Goal: Transaction & Acquisition: Purchase product/service

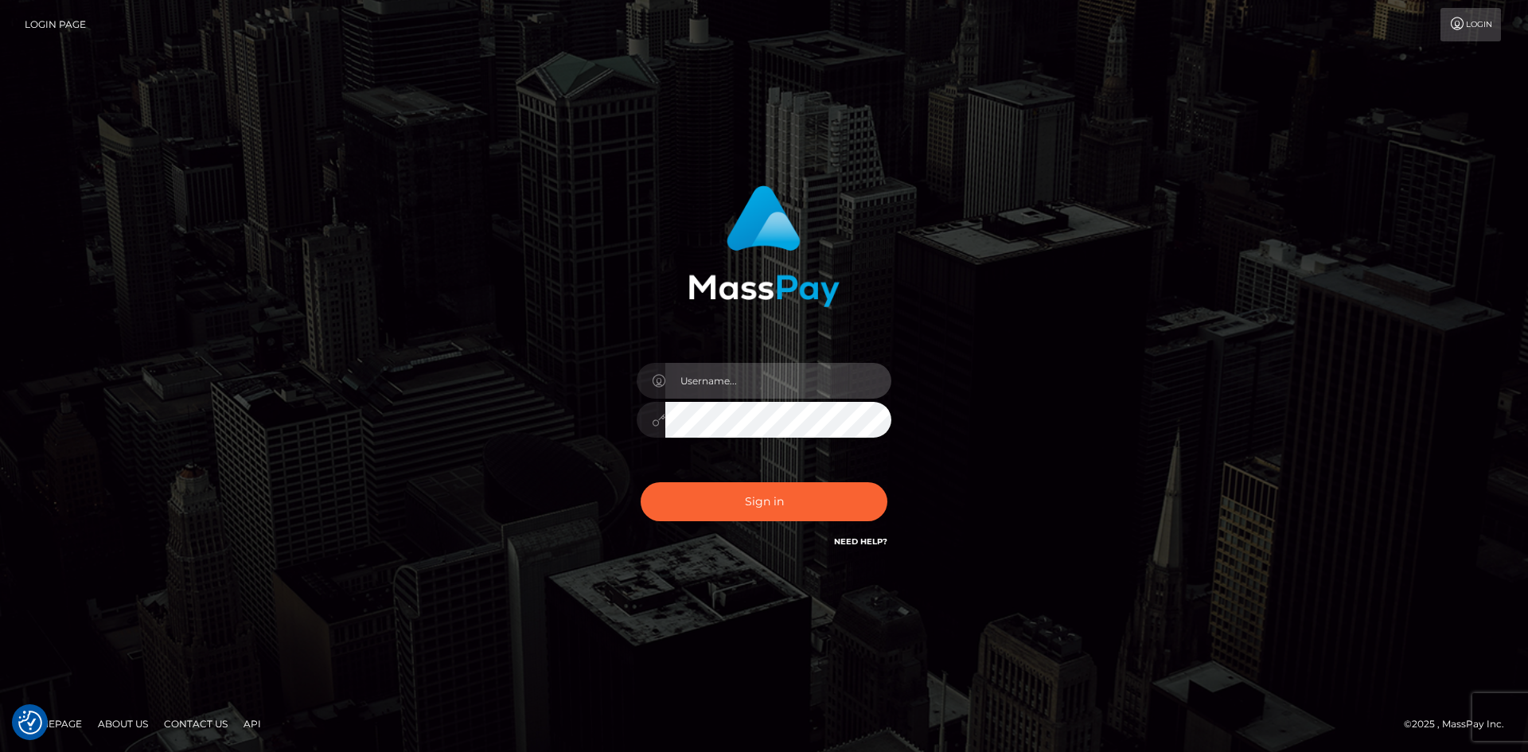
click at [726, 397] on input "text" at bounding box center [778, 381] width 226 height 36
type input "[PERSON_NAME]"
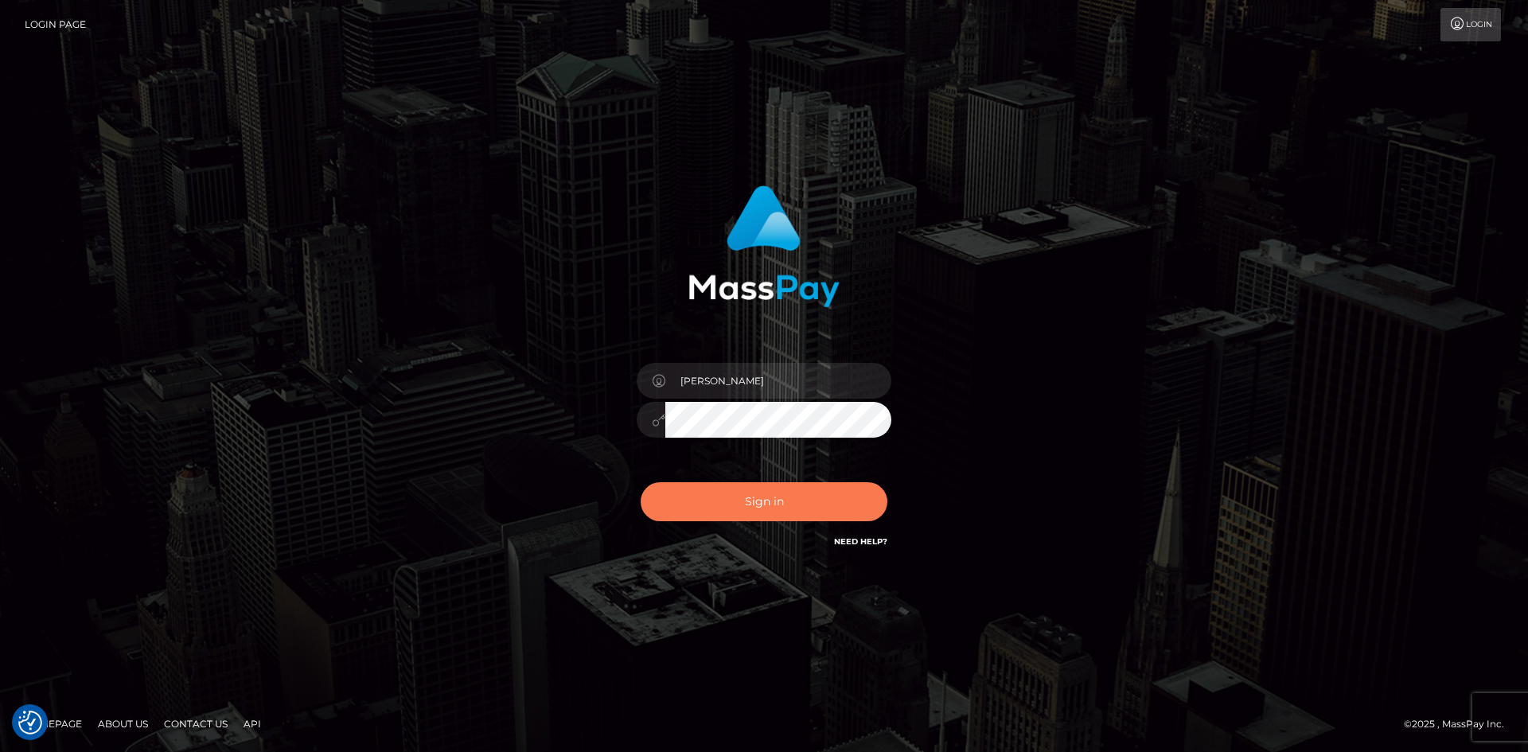
click at [788, 503] on button "Sign in" at bounding box center [763, 501] width 247 height 39
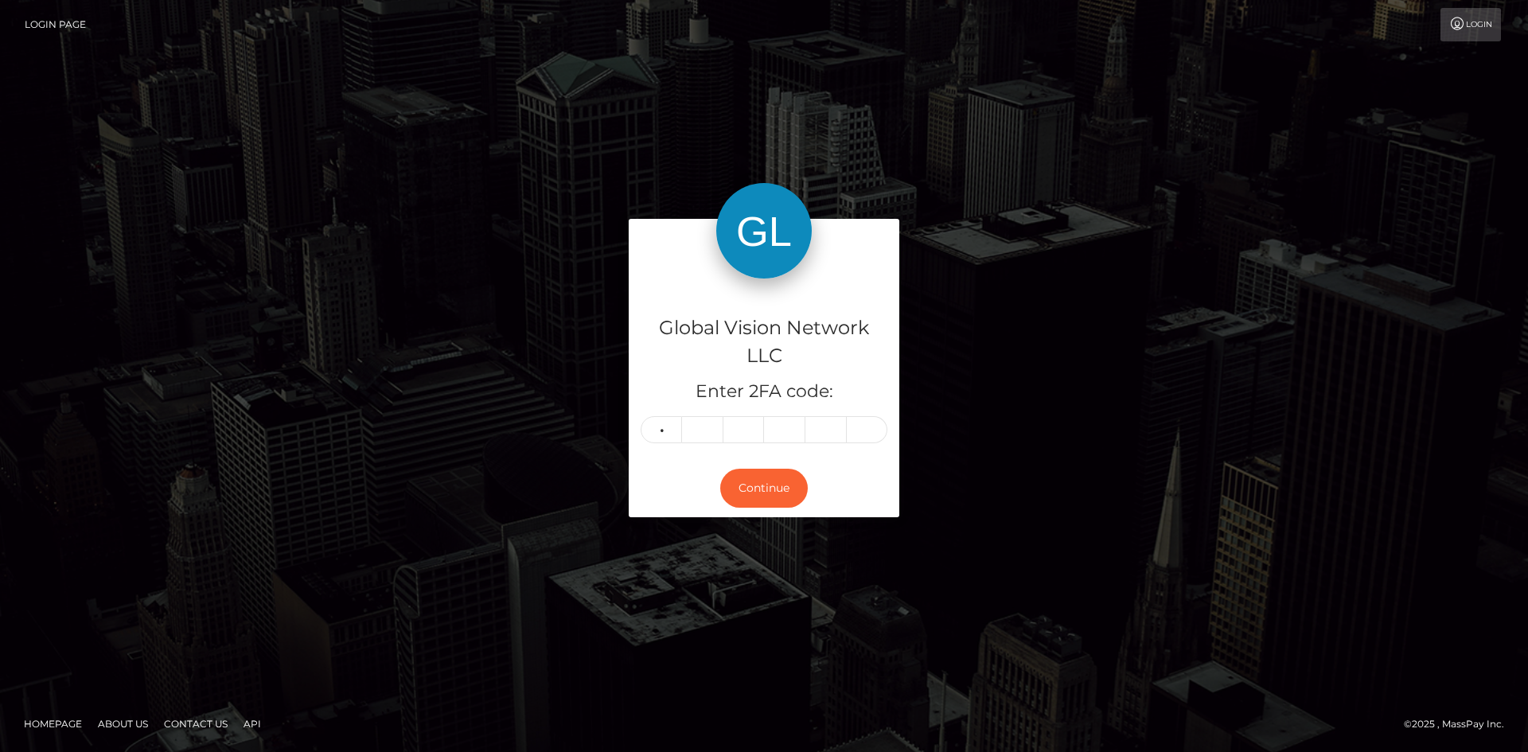
type input "1"
type input "7"
type input "0"
type input "8"
type input "1"
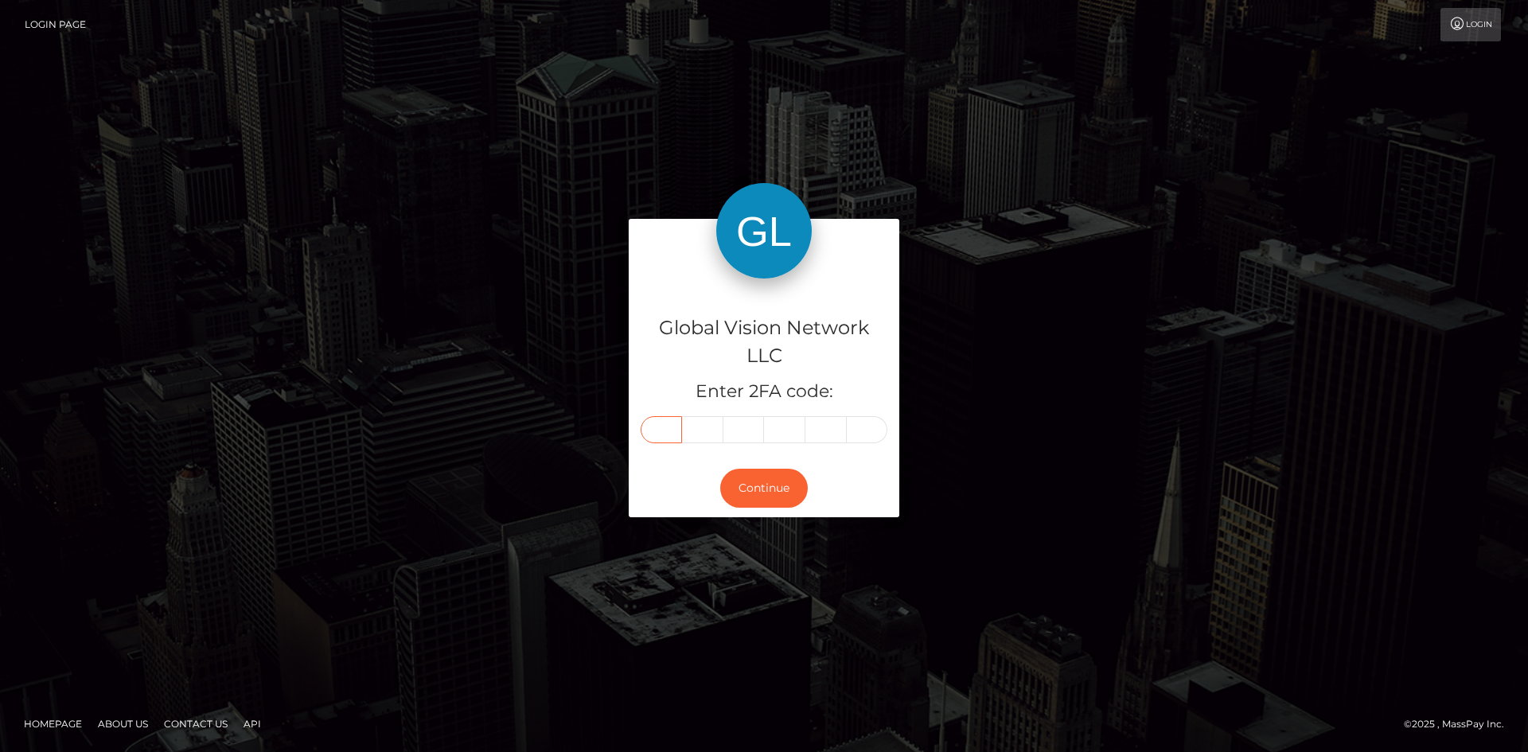
type input "1"
type input "8"
type input "7"
type input "0"
type input "8"
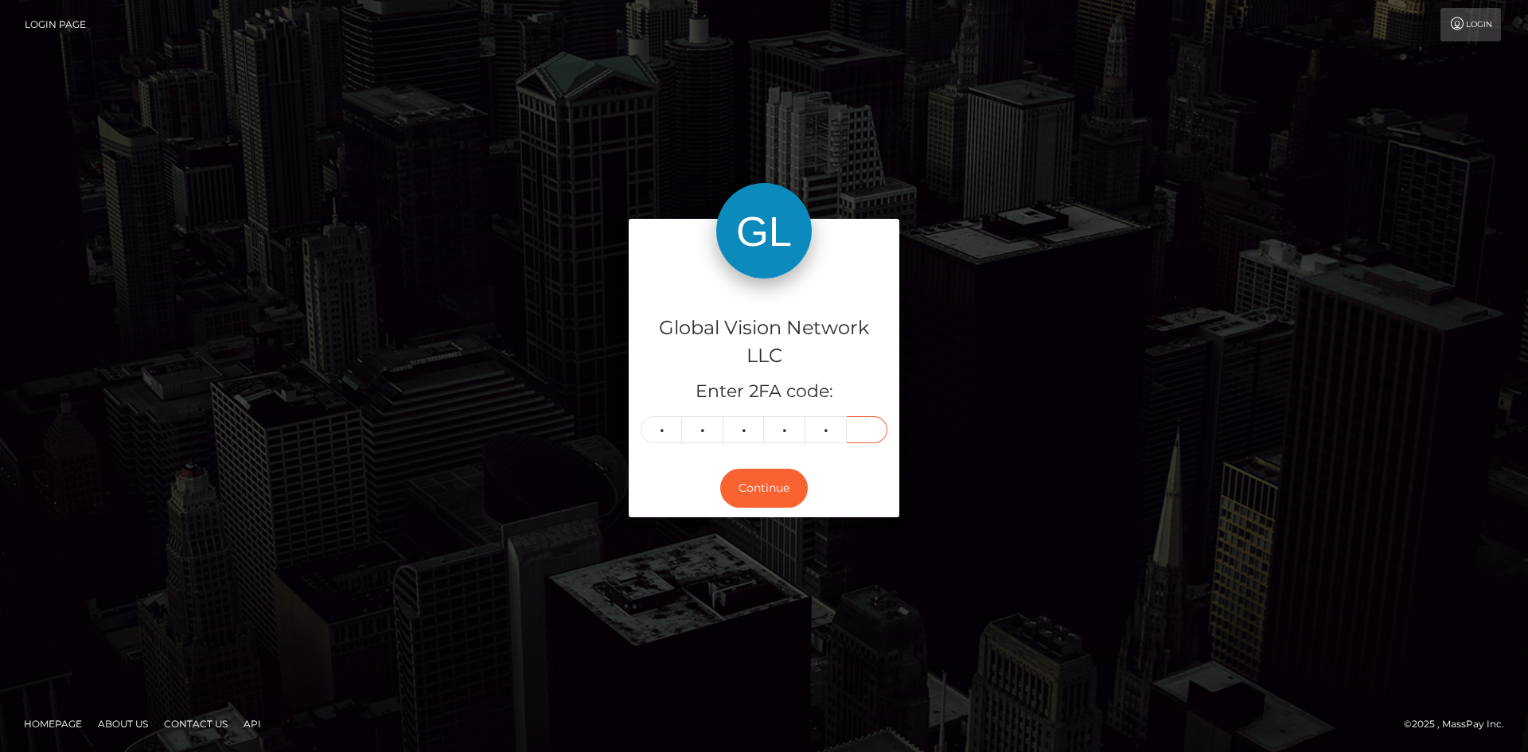
type input "1"
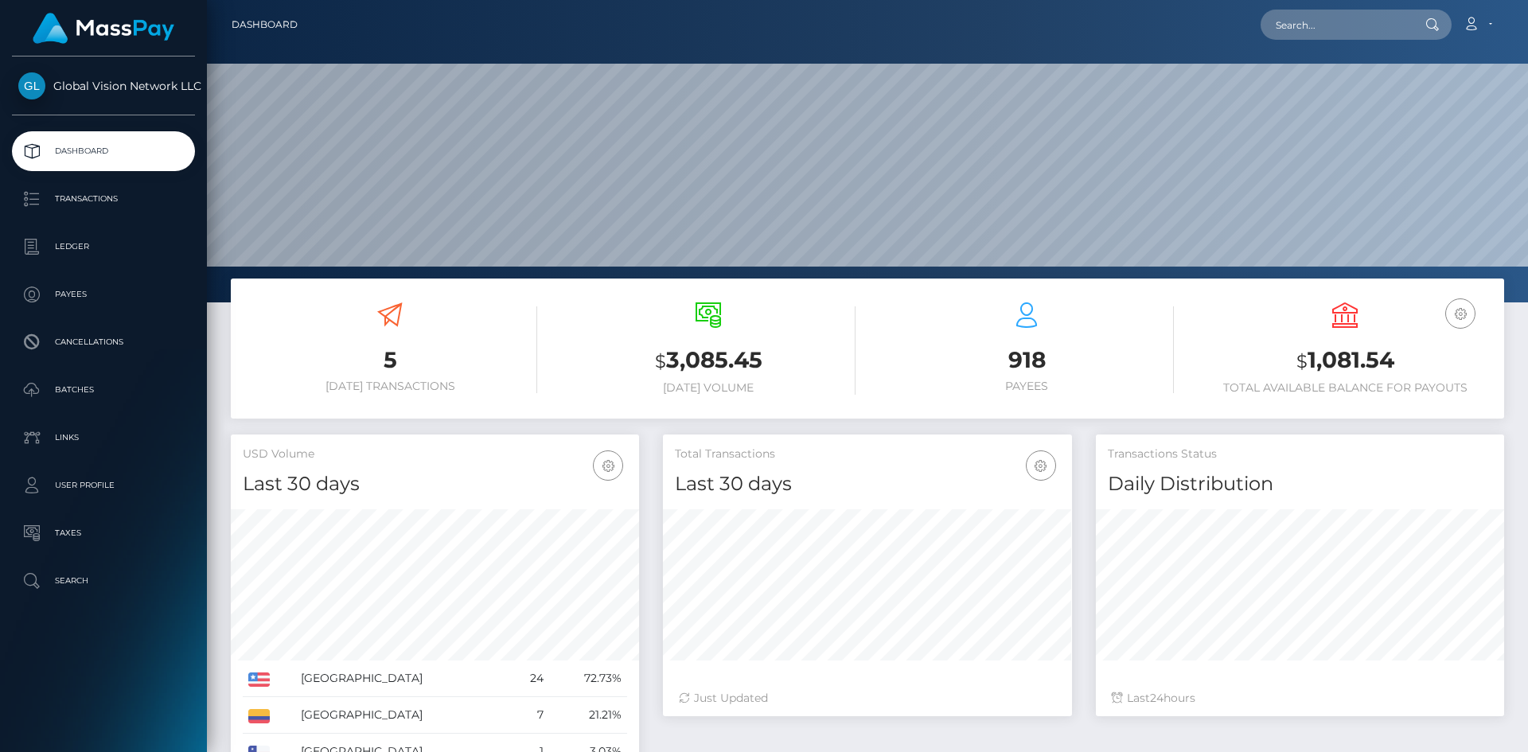
scroll to position [282, 409]
click at [84, 201] on p "Transactions" at bounding box center [103, 199] width 170 height 24
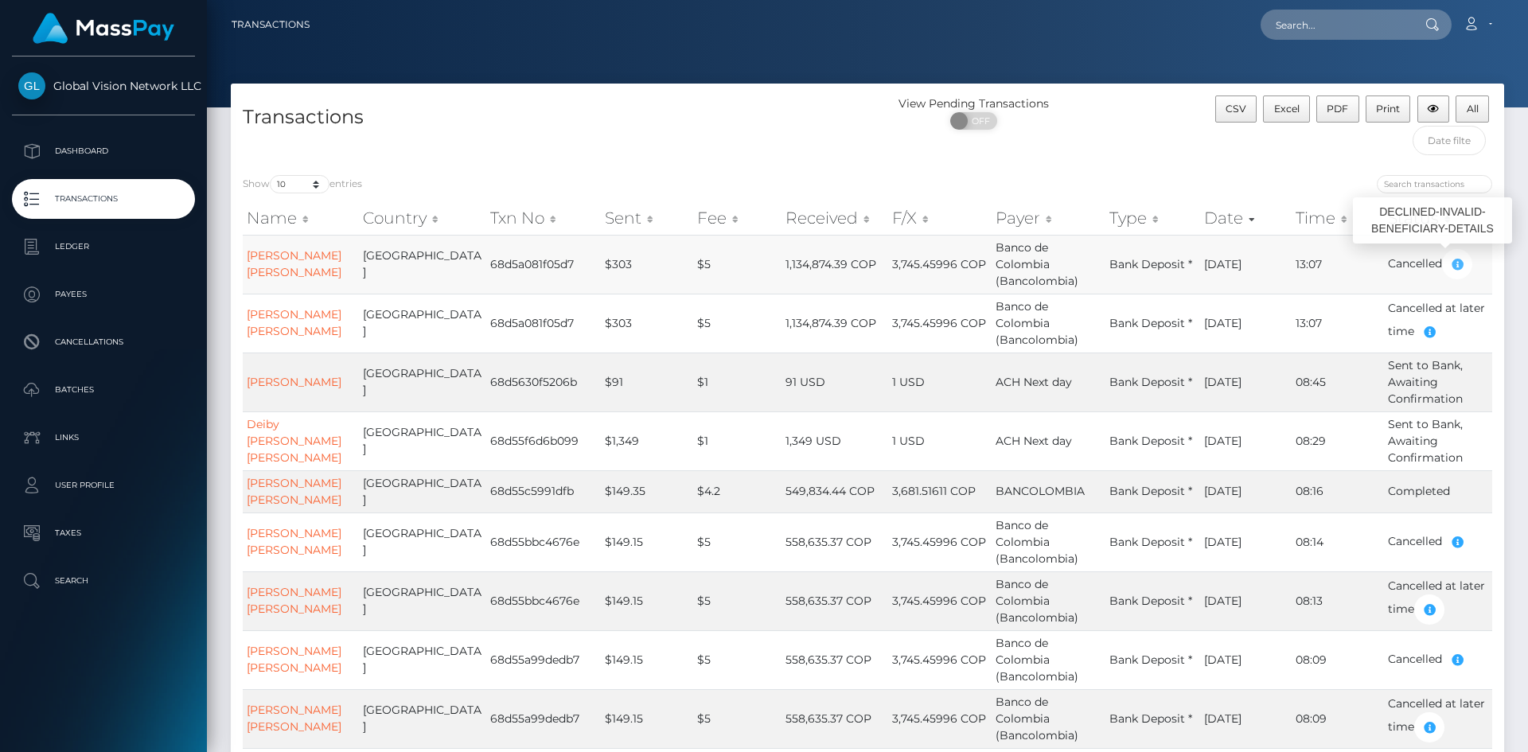
click at [1451, 259] on icon "button" at bounding box center [1456, 265] width 19 height 20
click at [290, 261] on link "Clara Patricia Chavarriaga Hincapie" at bounding box center [294, 263] width 95 height 31
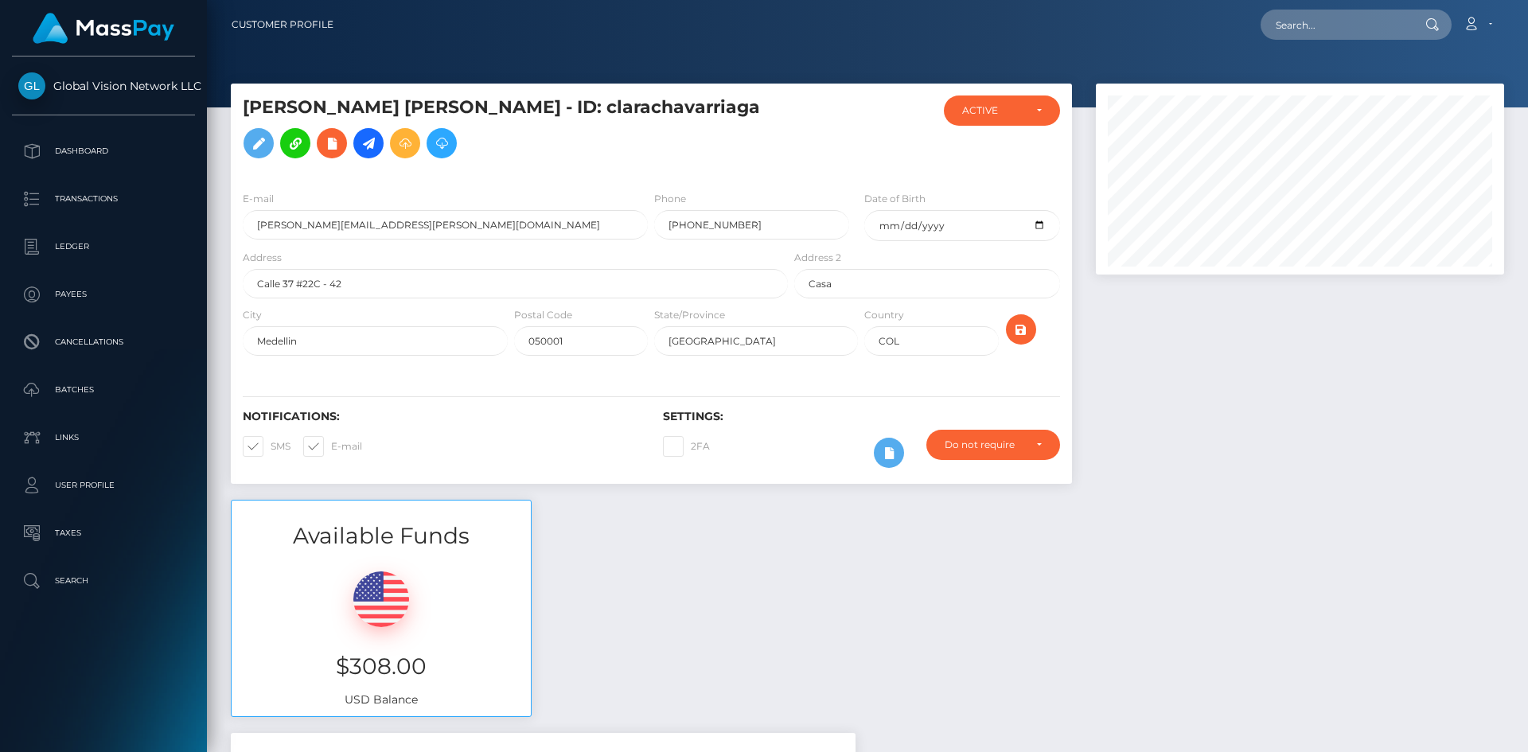
click at [434, 276] on input "Calle 37 #22C - 42" at bounding box center [515, 283] width 545 height 29
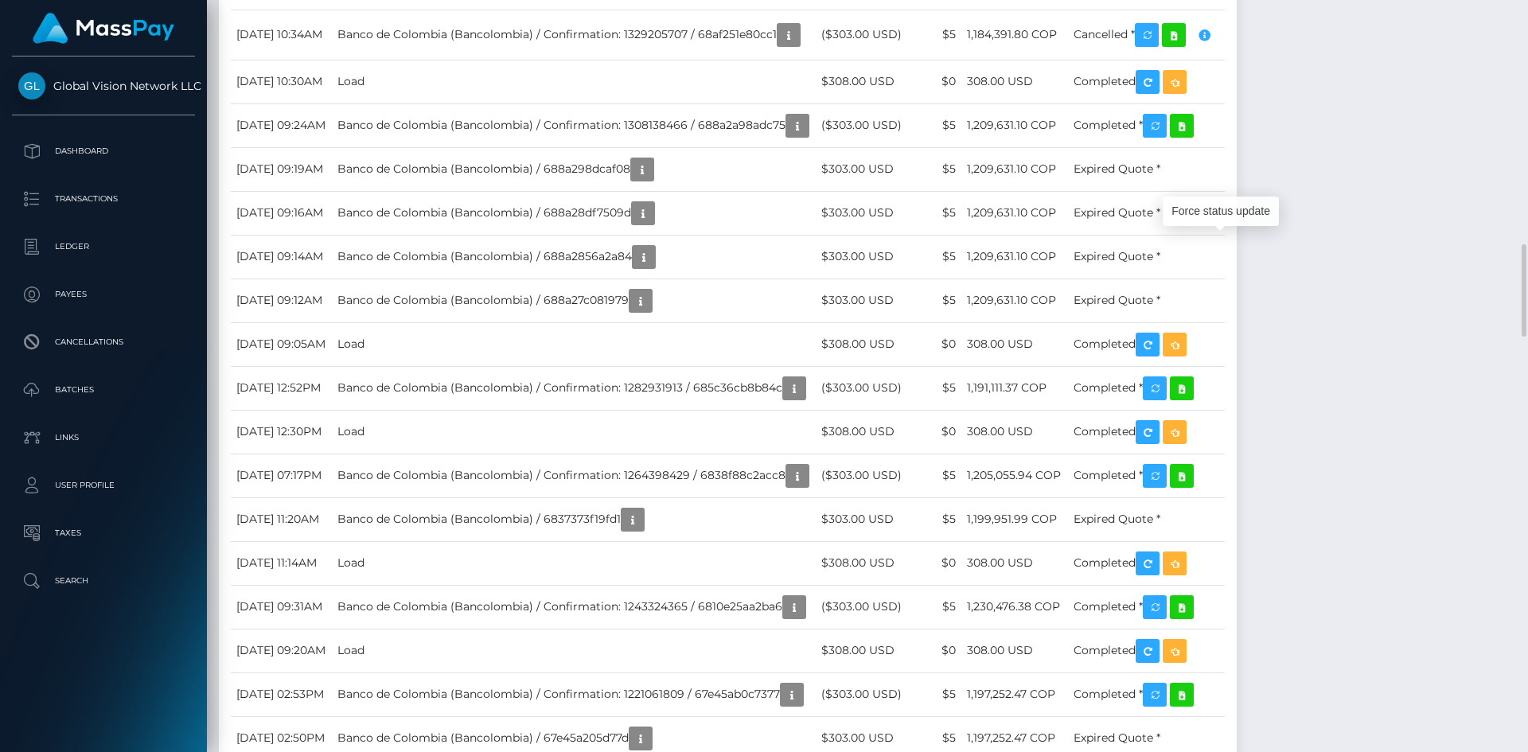
scroll to position [191, 409]
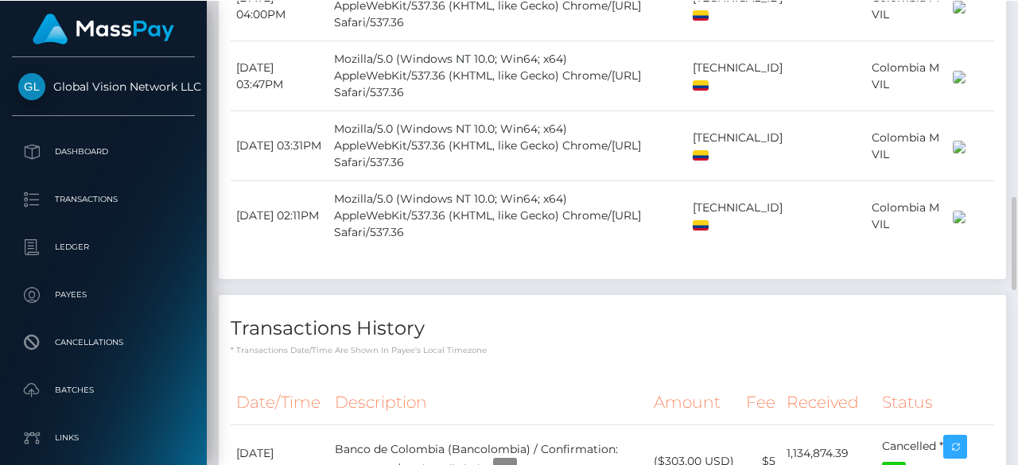
scroll to position [191, 239]
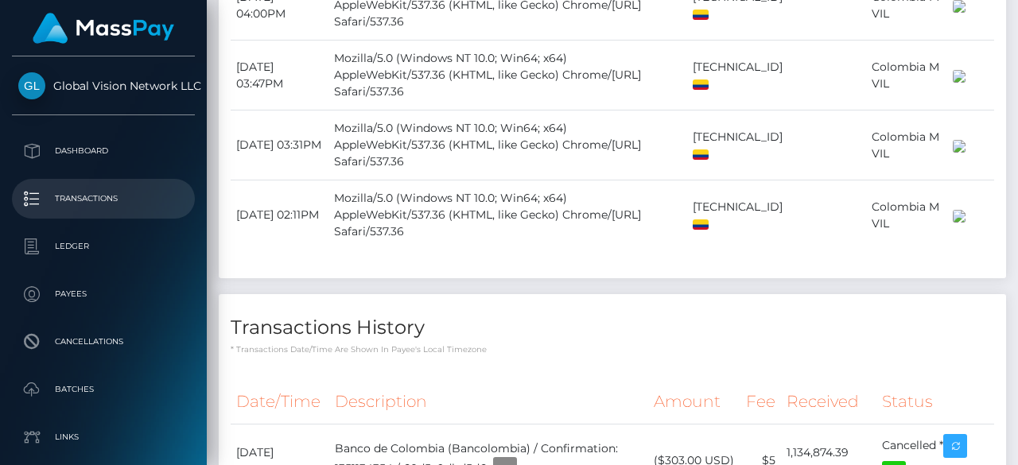
click at [132, 194] on p "Transactions" at bounding box center [103, 199] width 170 height 24
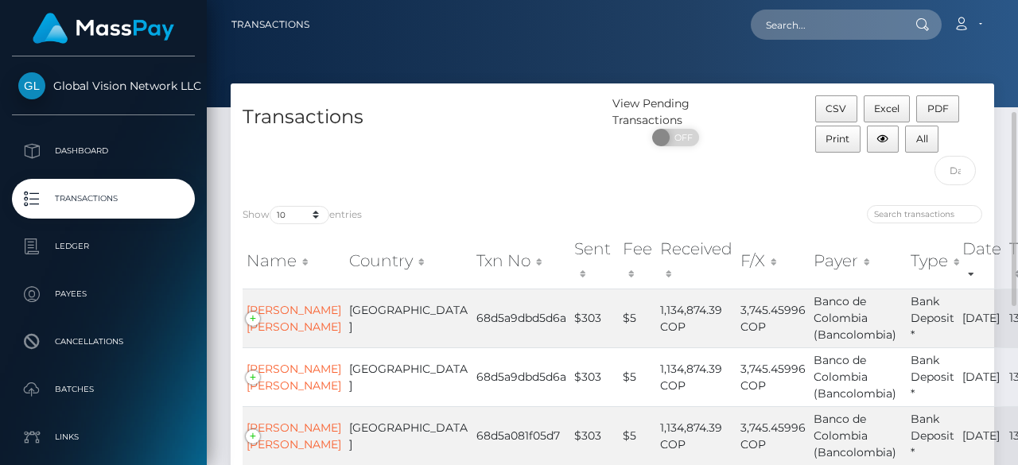
scroll to position [80, 0]
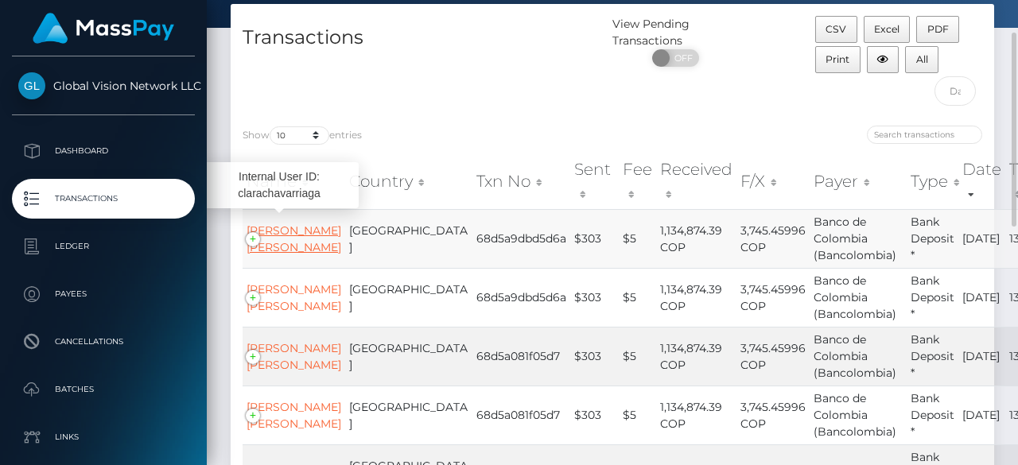
click at [287, 255] on link "Clara Patricia Chavarriaga Hincapie" at bounding box center [294, 239] width 95 height 31
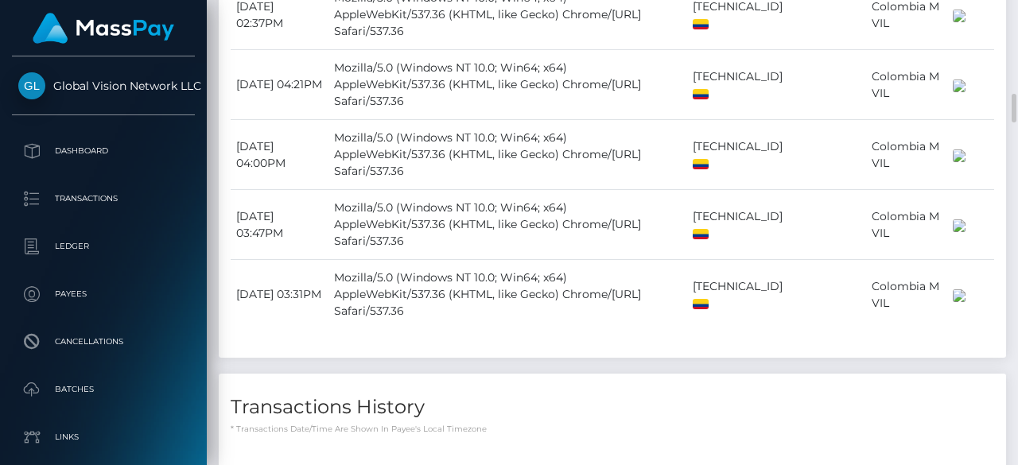
scroll to position [1909, 0]
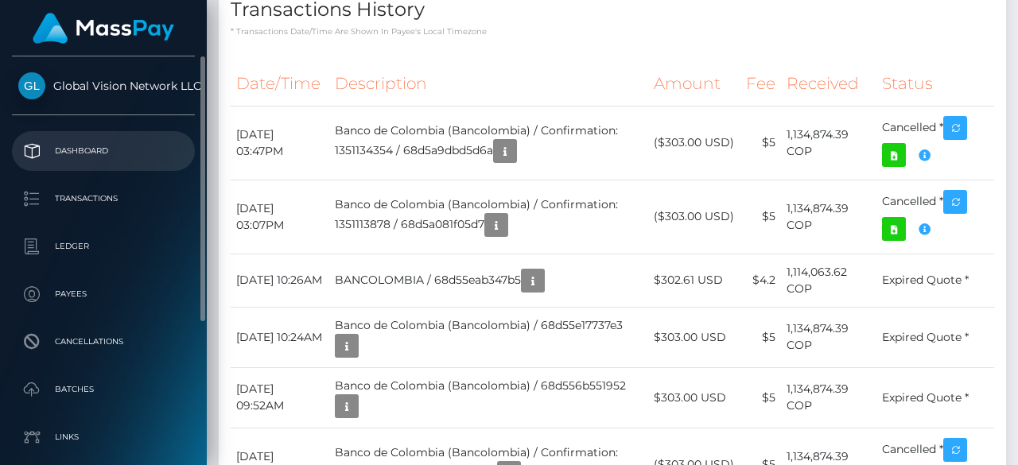
click at [49, 150] on p "Dashboard" at bounding box center [103, 151] width 170 height 24
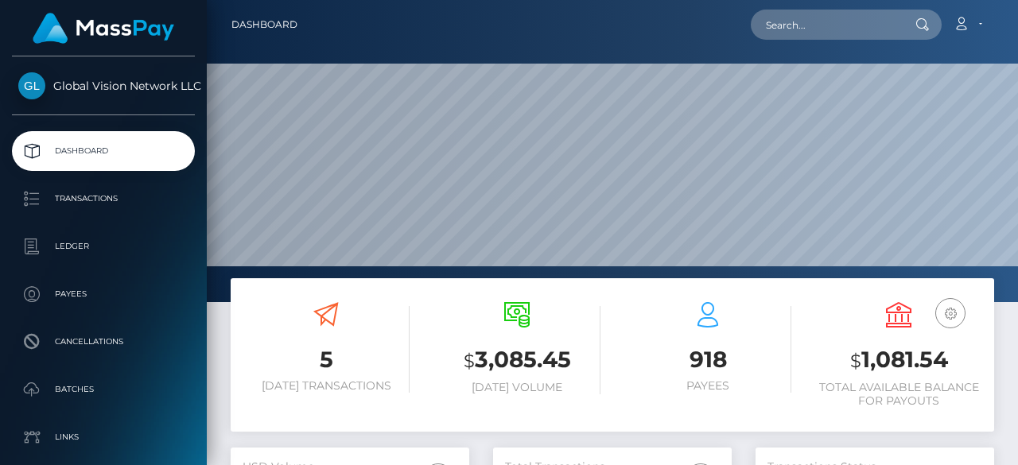
scroll to position [282, 239]
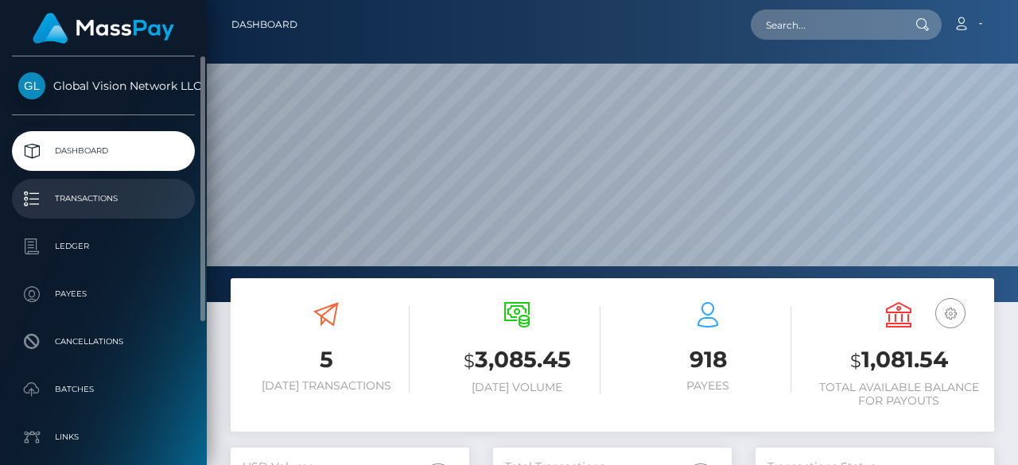
click at [68, 198] on p "Transactions" at bounding box center [103, 199] width 170 height 24
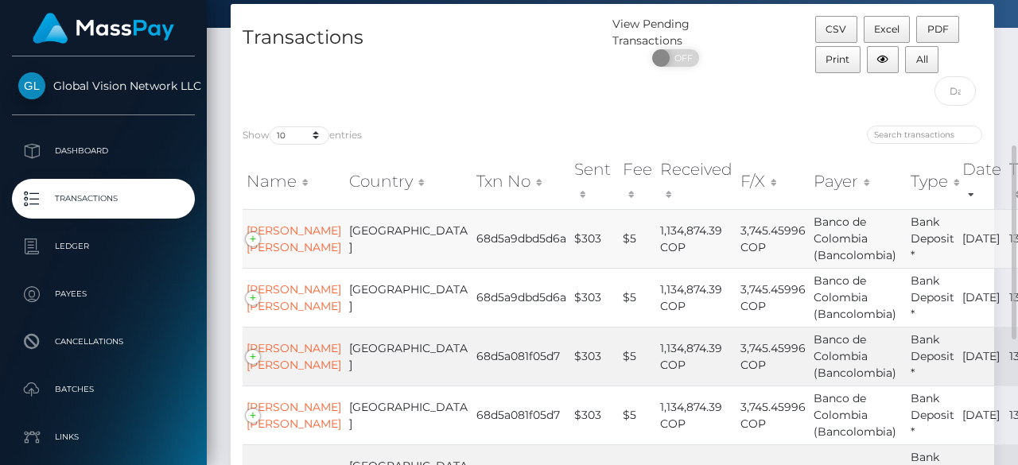
scroll to position [159, 0]
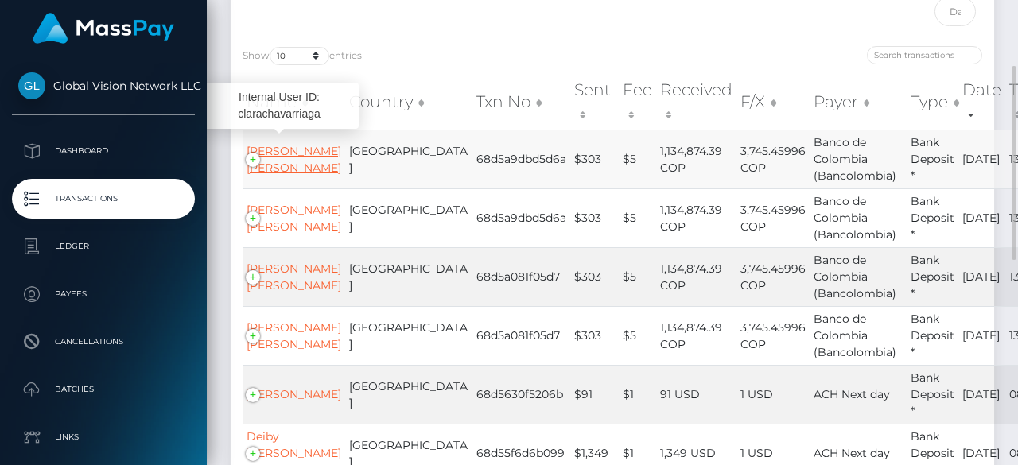
click at [276, 175] on link "[PERSON_NAME] [PERSON_NAME]" at bounding box center [294, 159] width 95 height 31
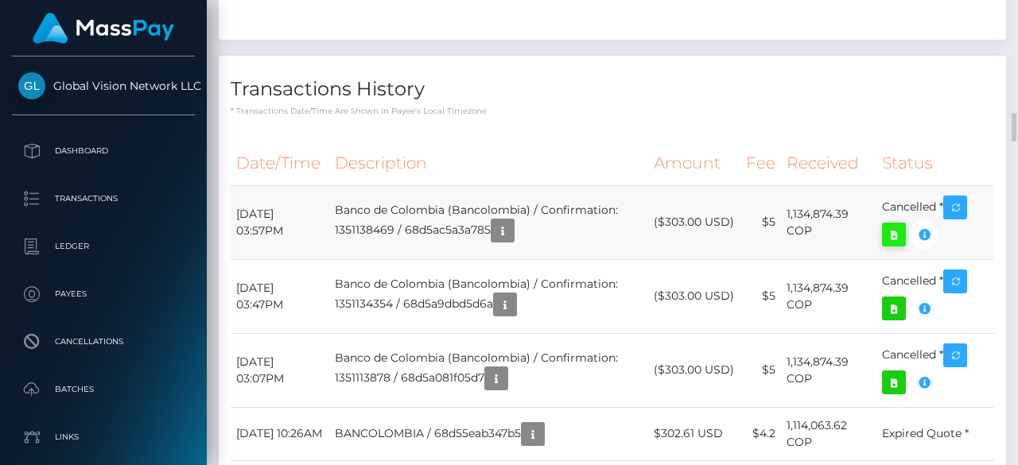
scroll to position [191, 239]
click at [893, 225] on icon at bounding box center [894, 235] width 19 height 20
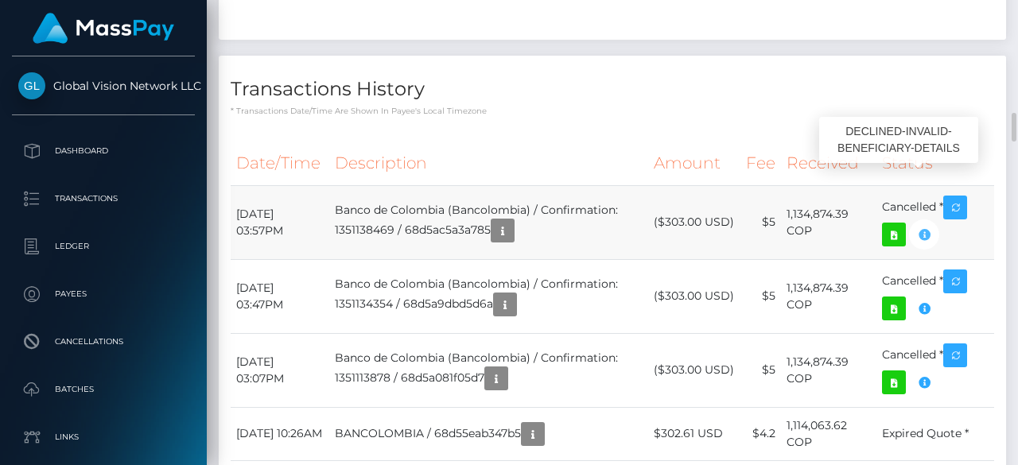
click at [931, 225] on icon "button" at bounding box center [924, 235] width 19 height 20
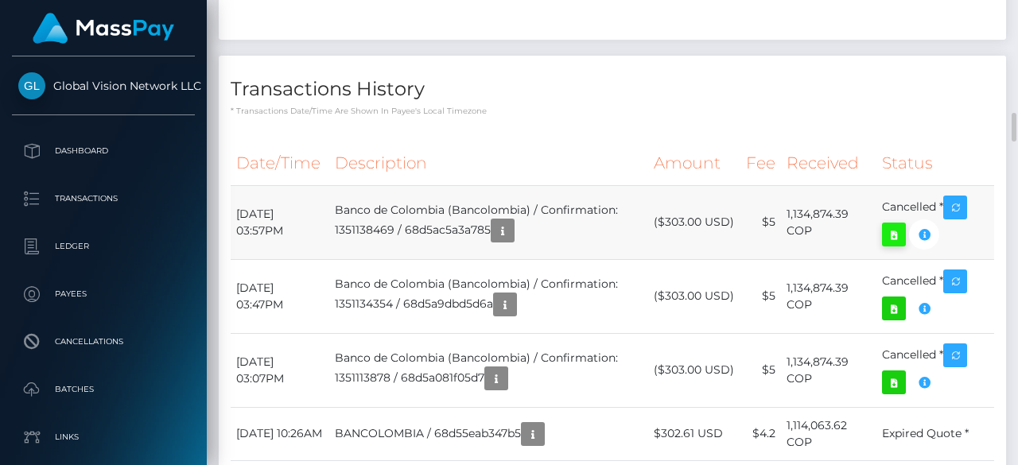
click at [896, 225] on icon at bounding box center [894, 235] width 19 height 20
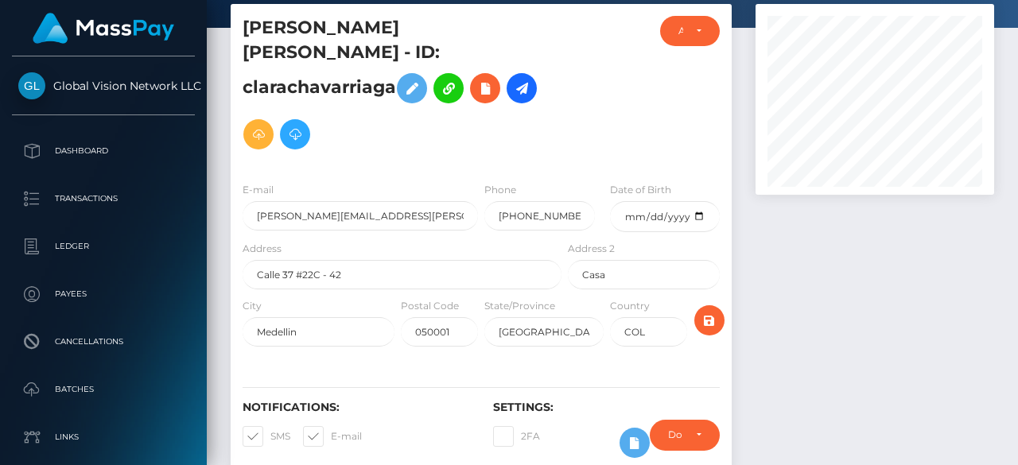
scroll to position [0, 0]
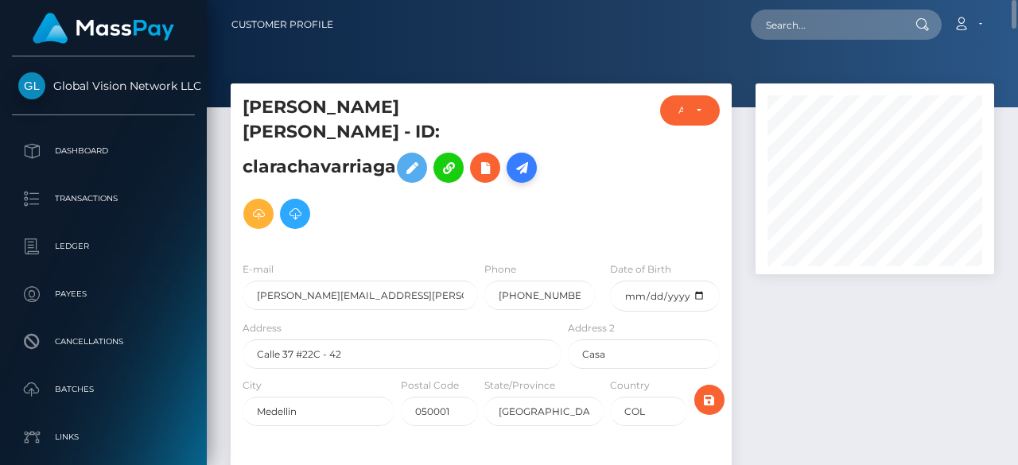
click at [512, 168] on icon at bounding box center [521, 168] width 19 height 20
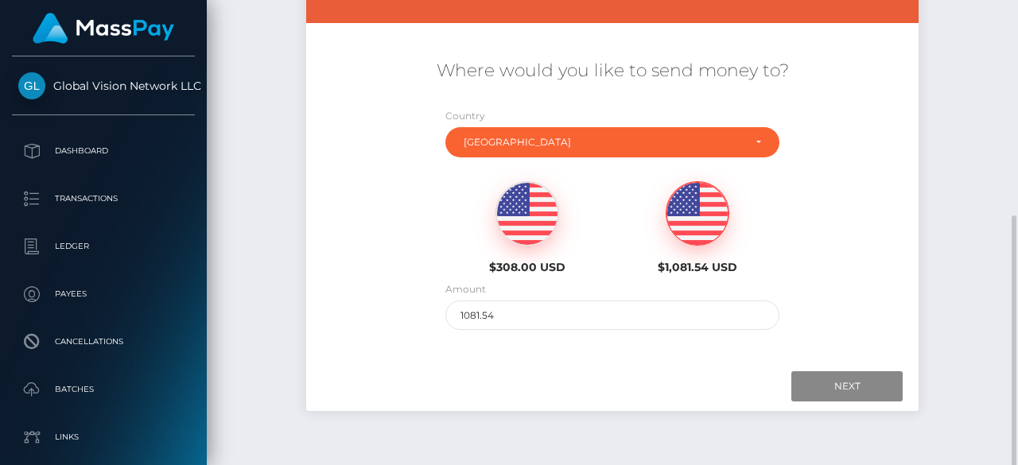
scroll to position [279, 0]
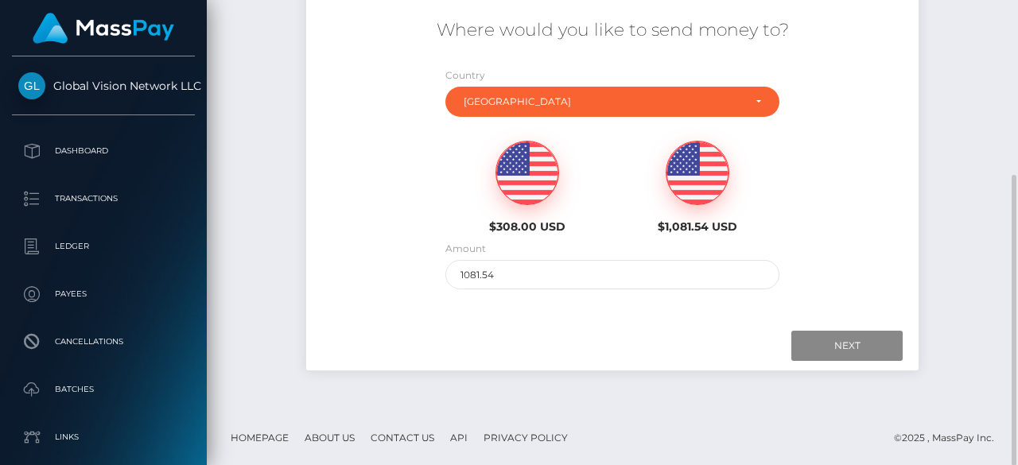
click at [524, 189] on img at bounding box center [527, 174] width 62 height 64
type input "308"
click at [856, 348] on input "Next" at bounding box center [847, 346] width 111 height 30
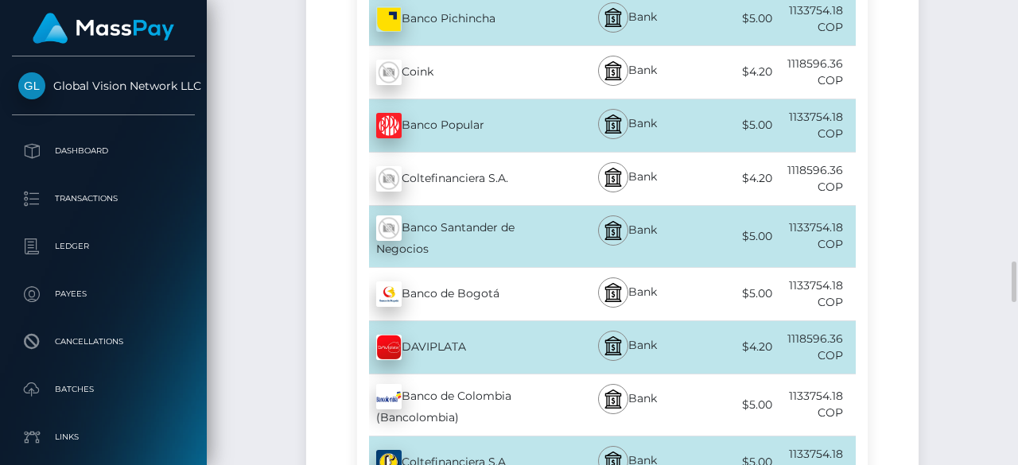
scroll to position [3064, 0]
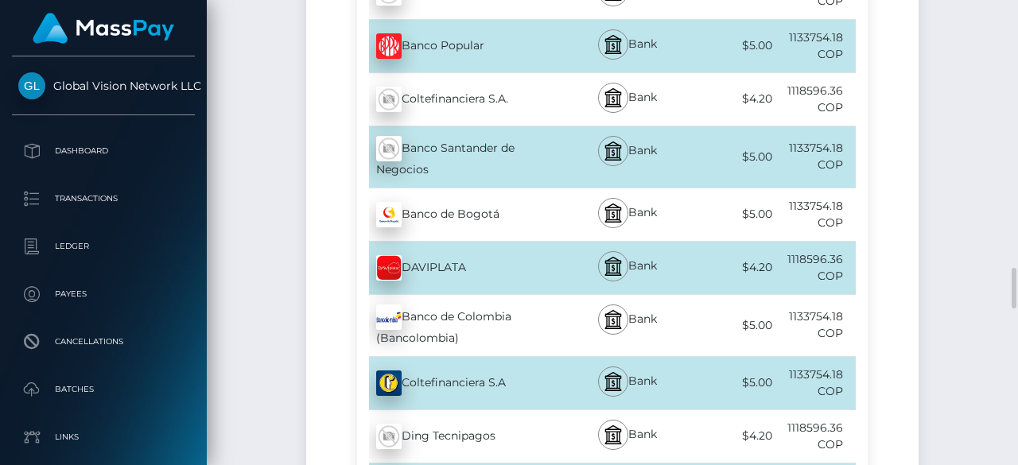
click at [797, 315] on div "1133754.18 COP" at bounding box center [814, 325] width 83 height 53
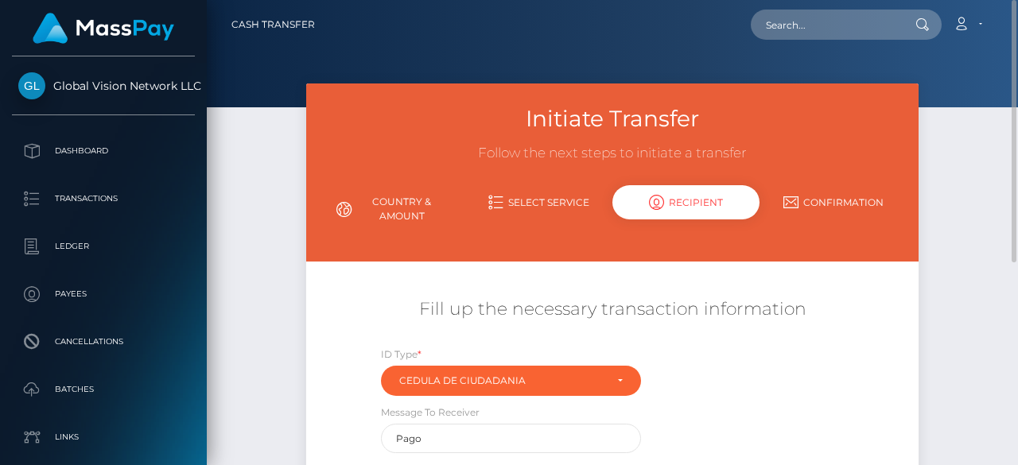
scroll to position [361, 0]
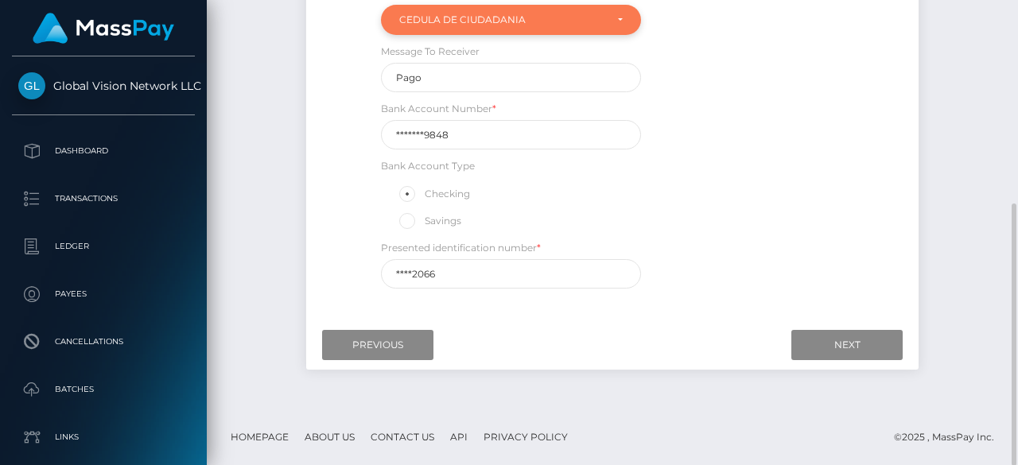
click at [466, 14] on div "Cedula de ciudadania" at bounding box center [501, 20] width 205 height 13
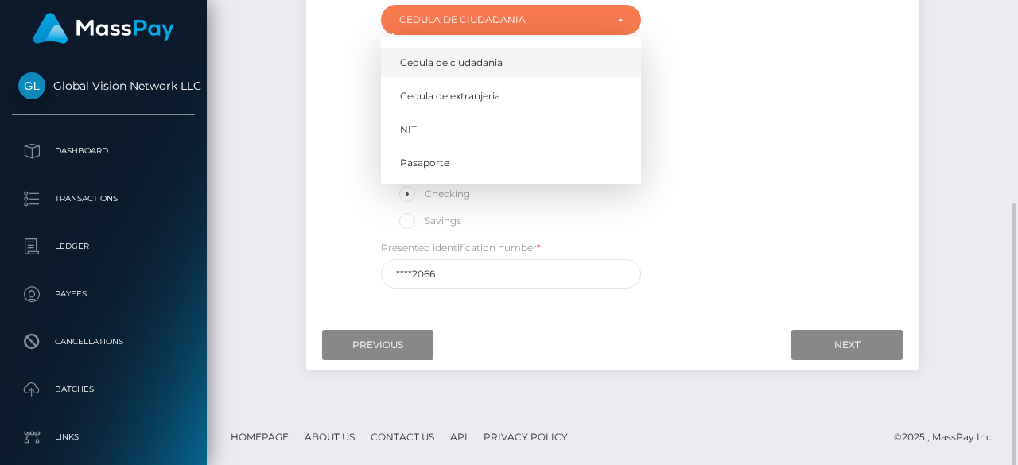
click at [457, 56] on span "Cedula de ciudadania" at bounding box center [451, 63] width 103 height 14
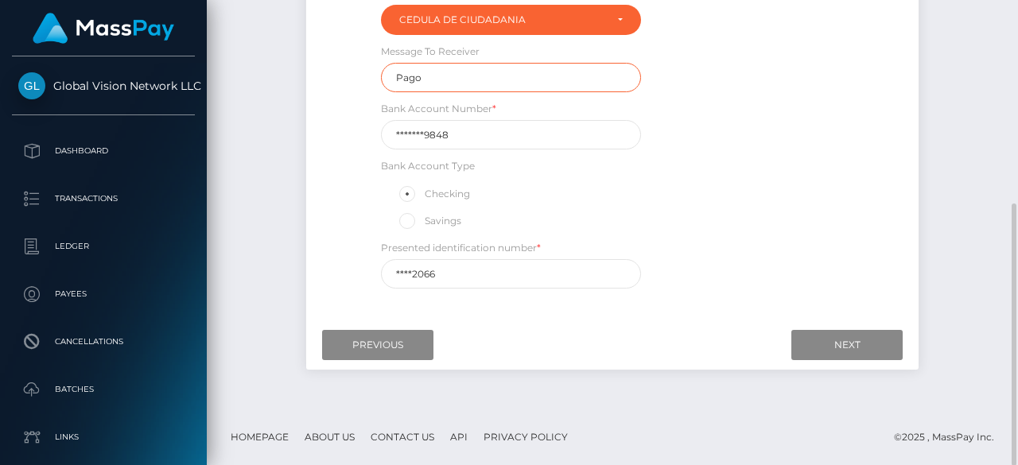
click at [455, 81] on input "Pago" at bounding box center [511, 77] width 260 height 29
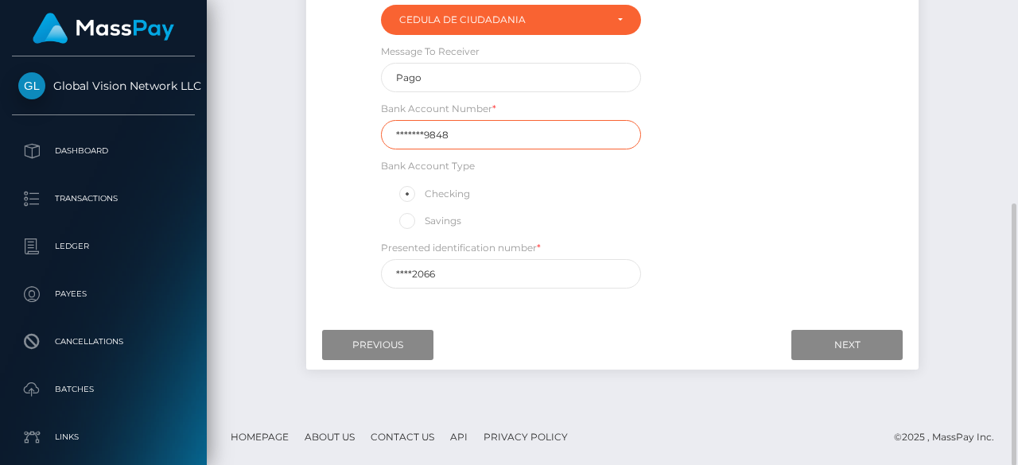
click at [442, 137] on input "*******9848" at bounding box center [511, 134] width 260 height 29
paste input "1023250"
type input "10232509848"
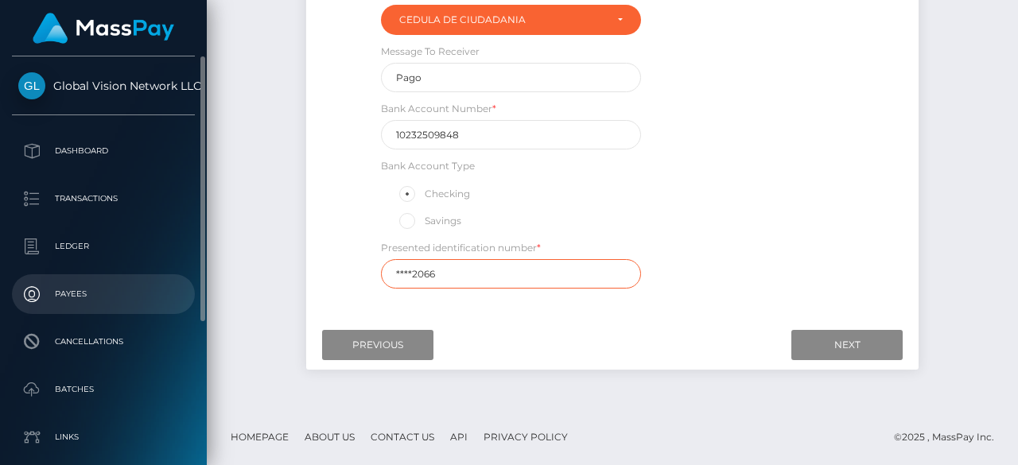
drag, startPoint x: 485, startPoint y: 271, endPoint x: 115, endPoint y: 278, distance: 370.0
click at [88, 282] on div "Global Vision Network LLC Dashboard Transactions Ledger Payees Batches" at bounding box center [509, 232] width 1018 height 465
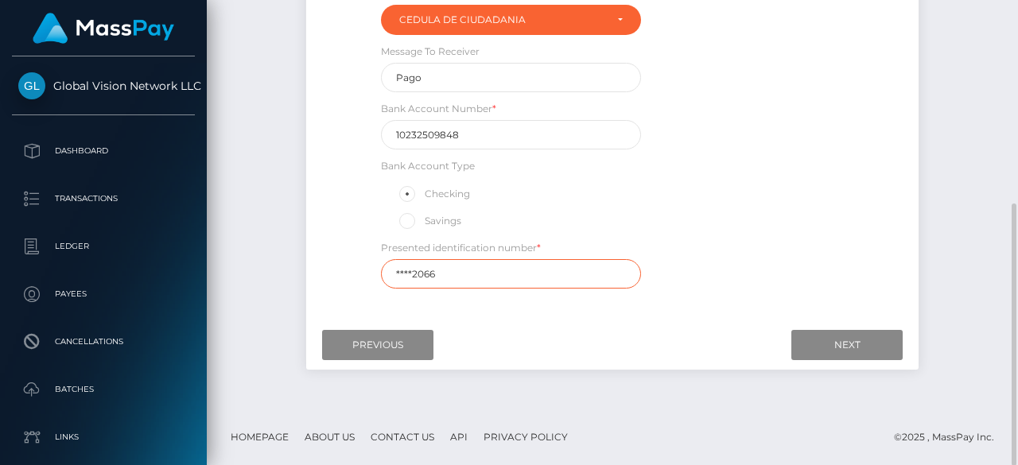
paste input "4373"
type input "43732066"
click at [425, 219] on span at bounding box center [425, 221] width 0 height 12
click at [409, 219] on input "Savings" at bounding box center [414, 220] width 10 height 10
radio input "true"
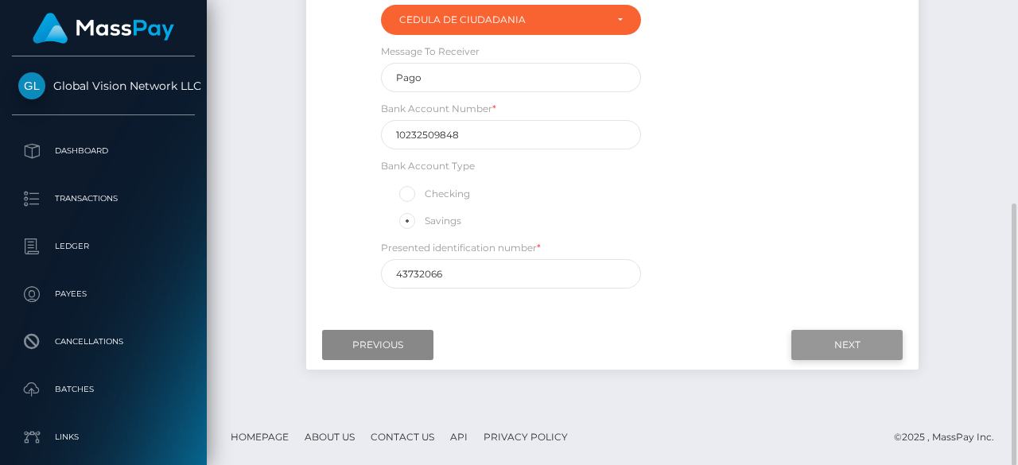
click at [848, 339] on input "Next" at bounding box center [847, 345] width 111 height 30
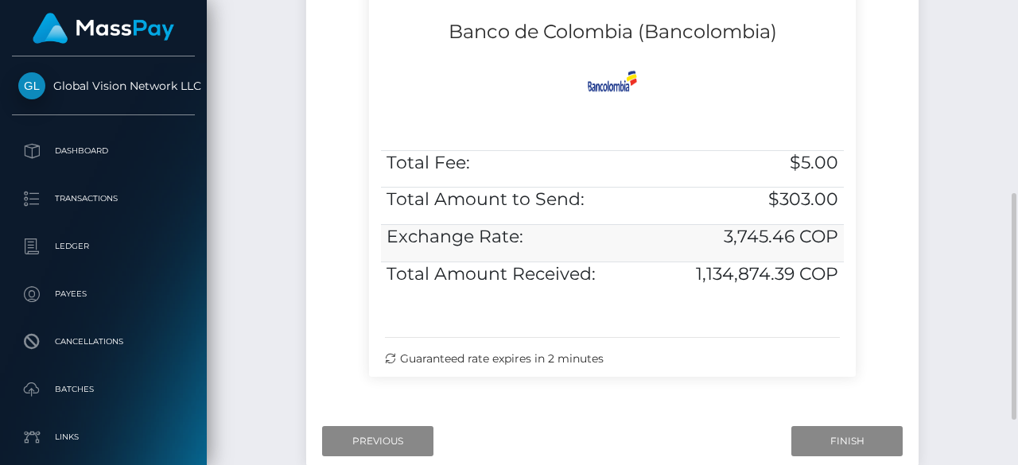
scroll to position [492, 0]
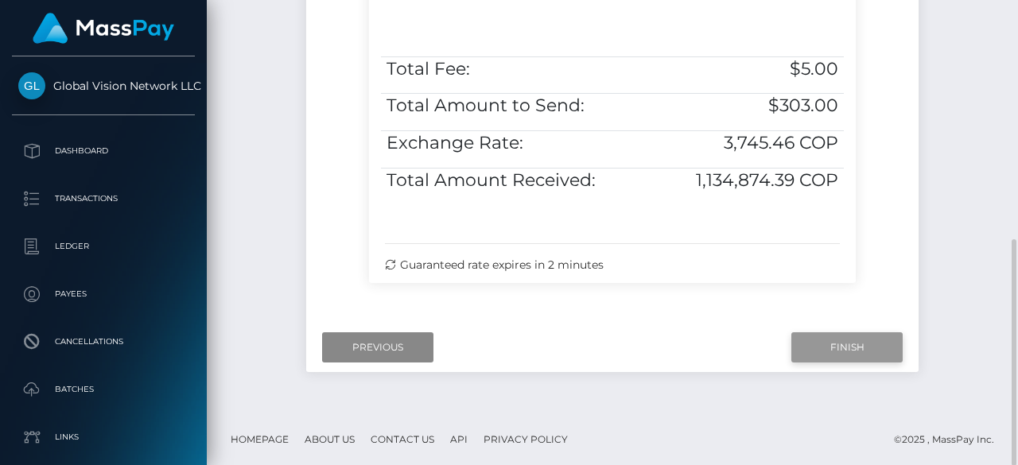
click at [840, 344] on input "Finish" at bounding box center [847, 348] width 111 height 30
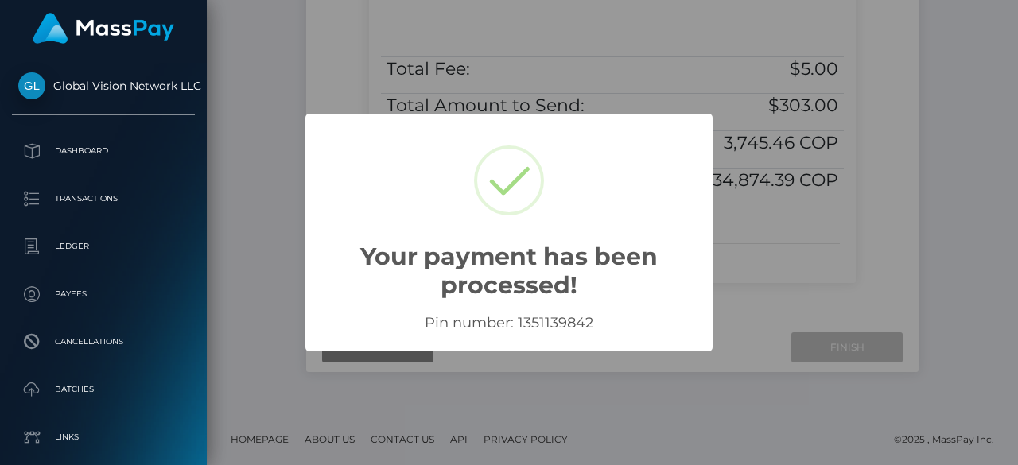
click at [484, 254] on h2 "Your payment has been processed!" at bounding box center [509, 262] width 407 height 76
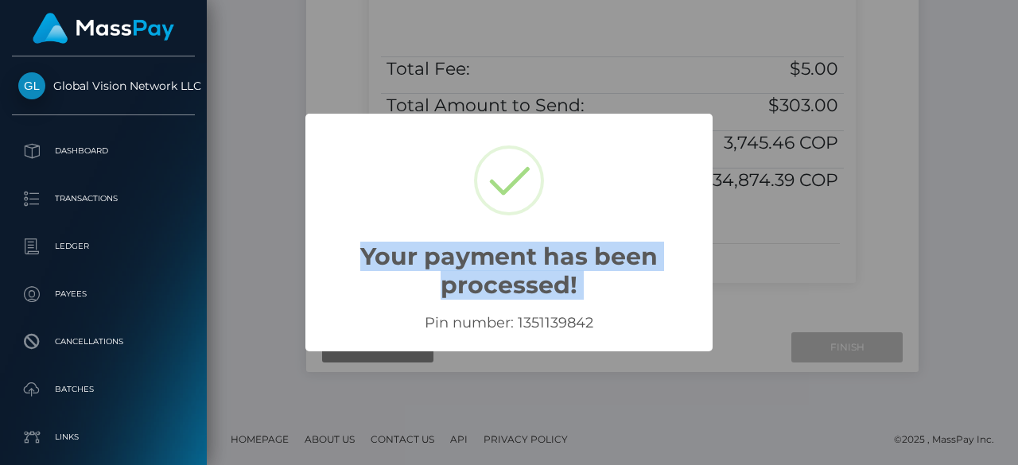
click at [484, 254] on h2 "Your payment has been processed!" at bounding box center [509, 262] width 407 height 76
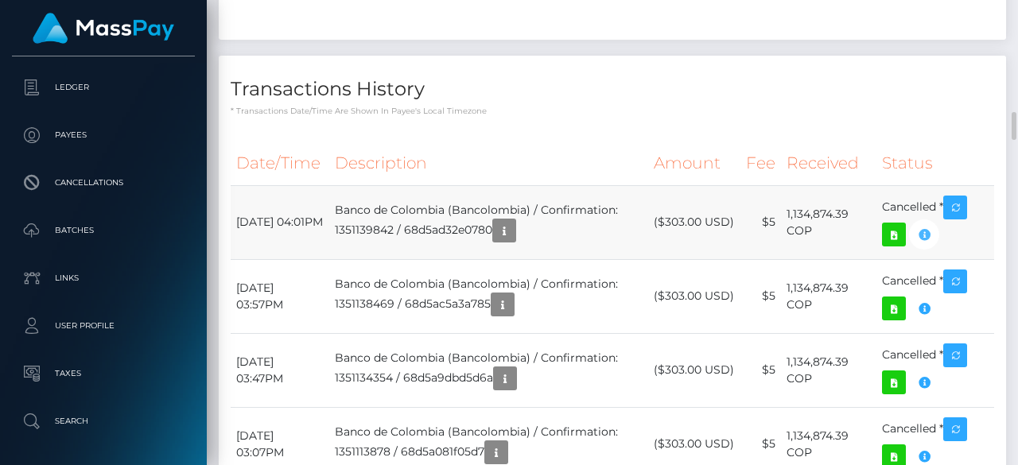
scroll to position [191, 239]
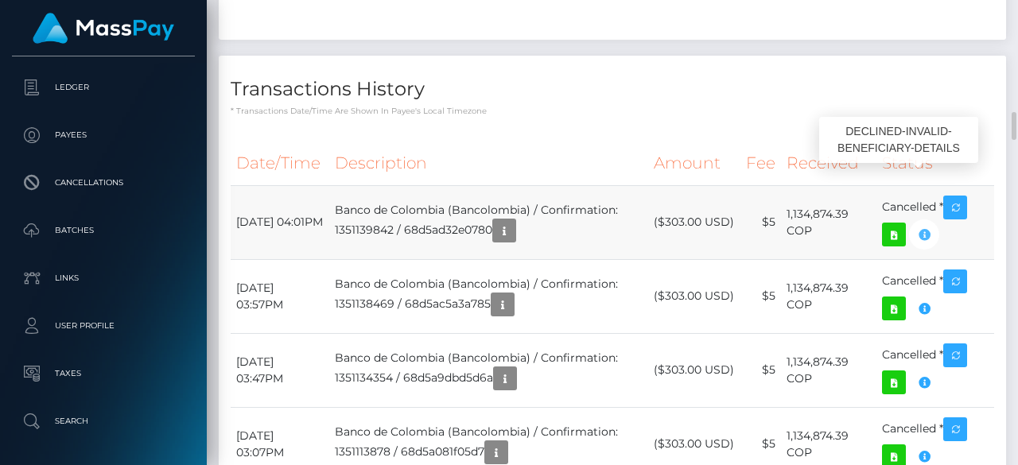
drag, startPoint x: 924, startPoint y: 184, endPoint x: 963, endPoint y: 189, distance: 38.5
click at [963, 189] on td "Cancelled *" at bounding box center [936, 222] width 118 height 74
click at [982, 259] on td "Cancelled *" at bounding box center [936, 296] width 118 height 74
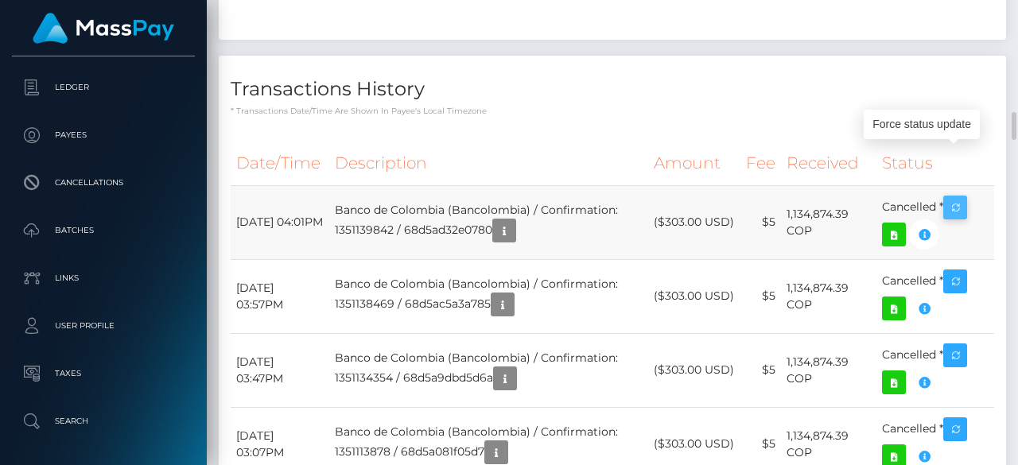
click at [965, 198] on icon "button" at bounding box center [955, 208] width 19 height 20
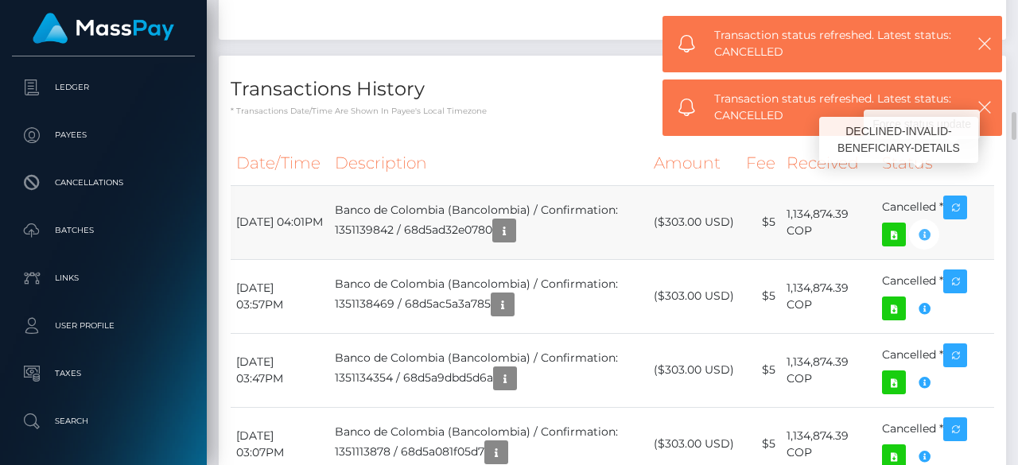
click at [932, 225] on icon "button" at bounding box center [924, 235] width 19 height 20
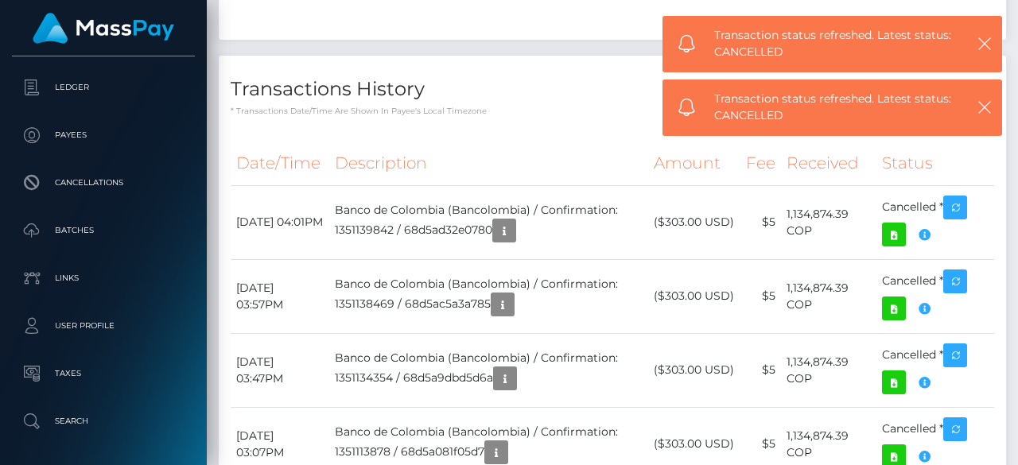
click at [807, 40] on span "Transaction status refreshed. Latest status: CANCELLED" at bounding box center [835, 43] width 242 height 33
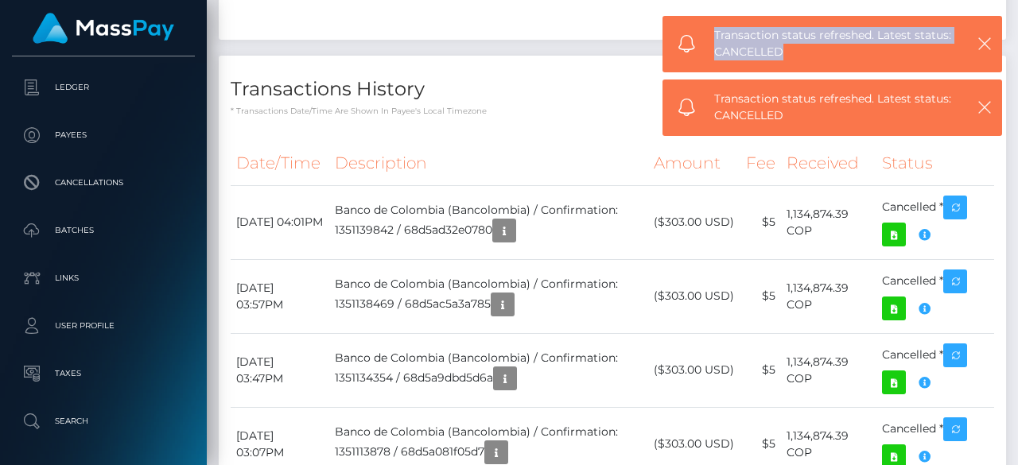
click at [807, 40] on span "Transaction status refreshed. Latest status: CANCELLED" at bounding box center [835, 43] width 242 height 33
click at [514, 221] on icon "button" at bounding box center [504, 231] width 19 height 20
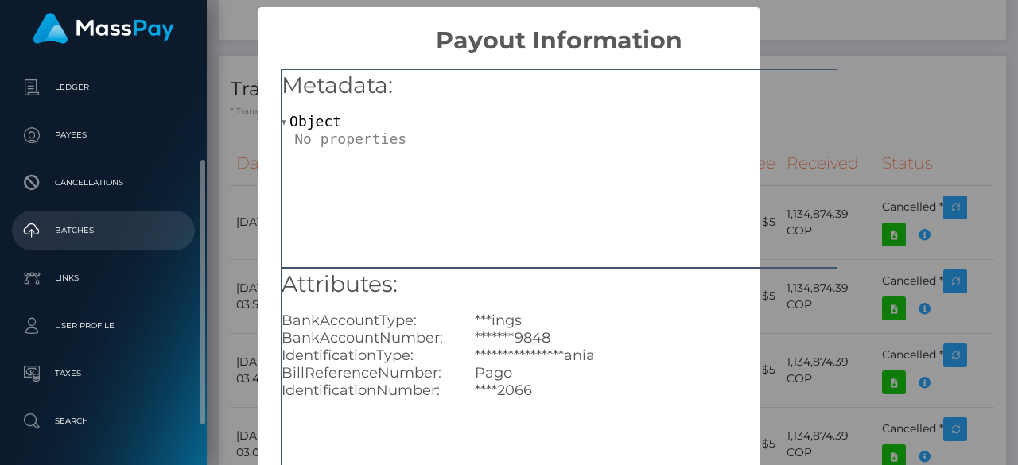
click at [190, 236] on link "Batches" at bounding box center [103, 231] width 183 height 40
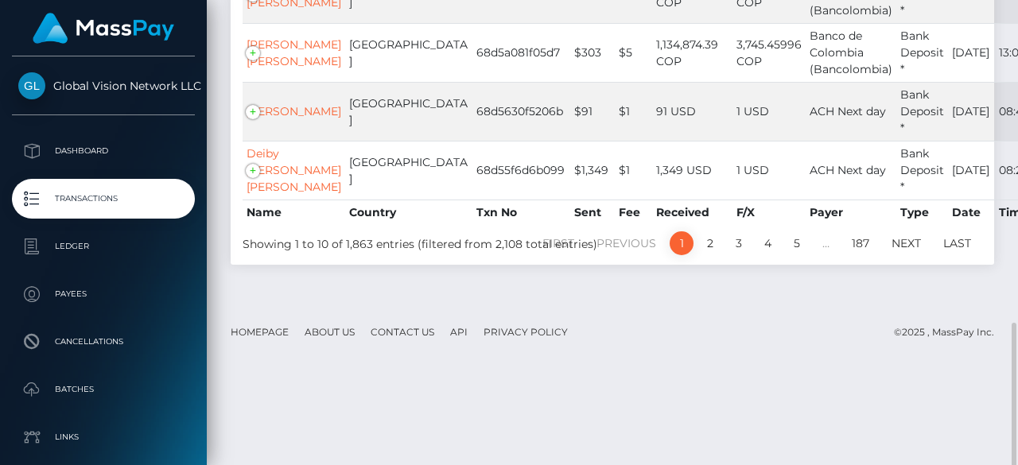
scroll to position [718, 0]
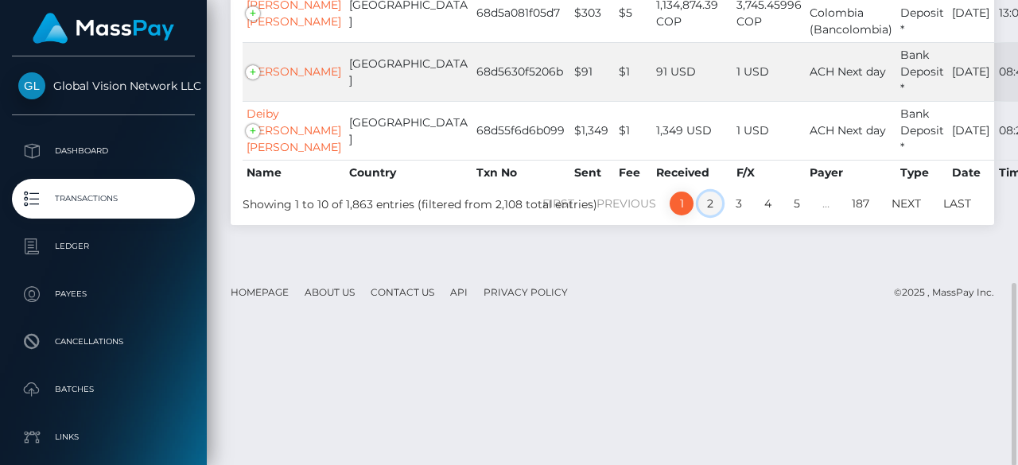
click at [706, 216] on link "2" at bounding box center [711, 204] width 24 height 24
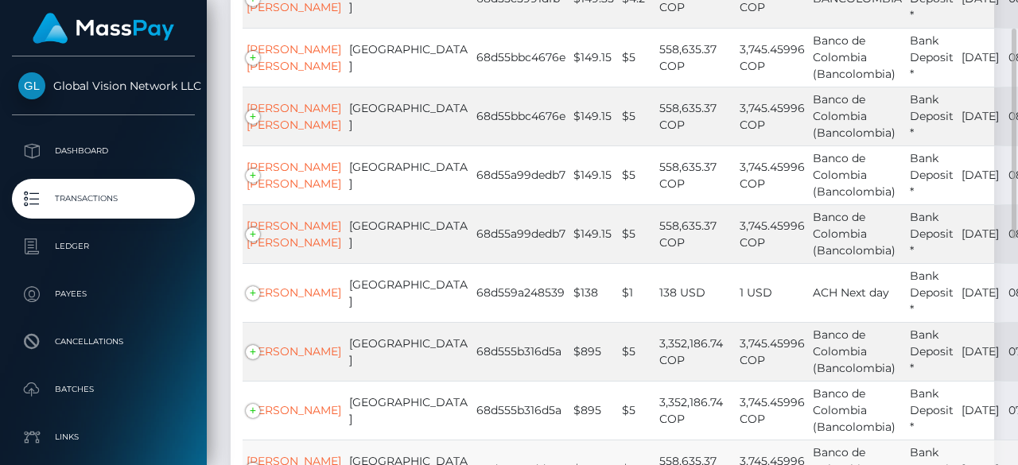
scroll to position [240, 0]
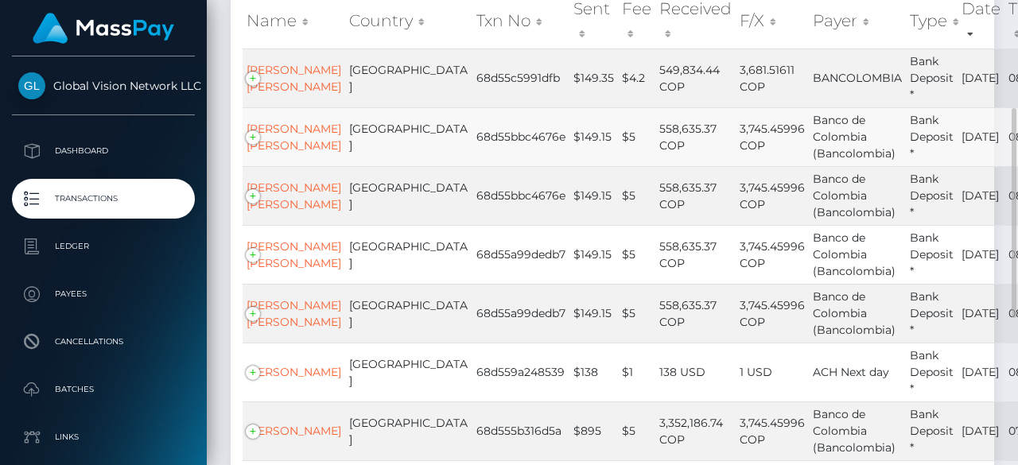
click at [736, 130] on td "3,745.45996 COP" at bounding box center [772, 136] width 73 height 59
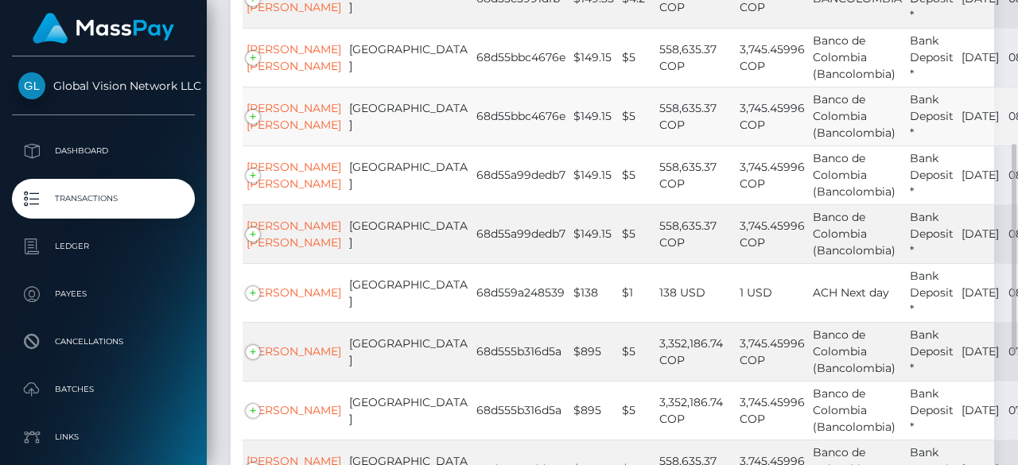
click at [736, 107] on td "3,745.45996 COP" at bounding box center [772, 116] width 73 height 59
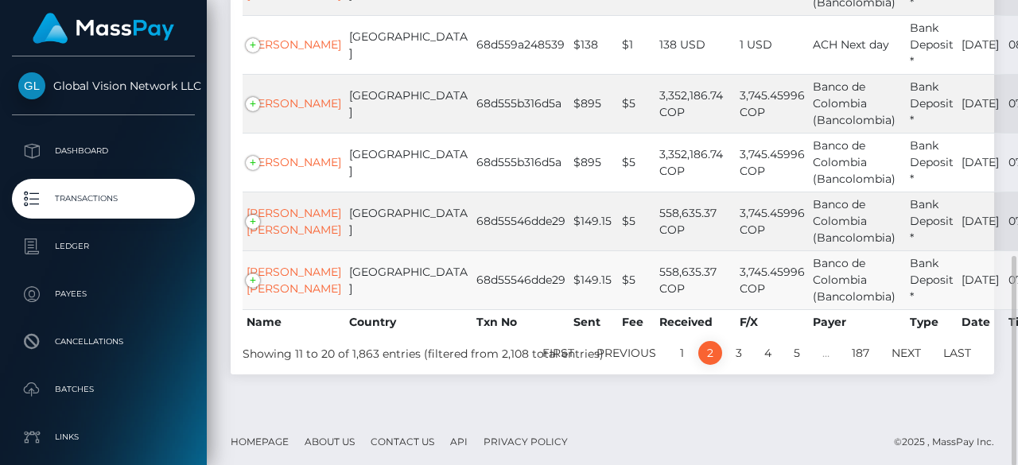
scroll to position [568, 0]
click at [683, 348] on link "1" at bounding box center [682, 353] width 24 height 24
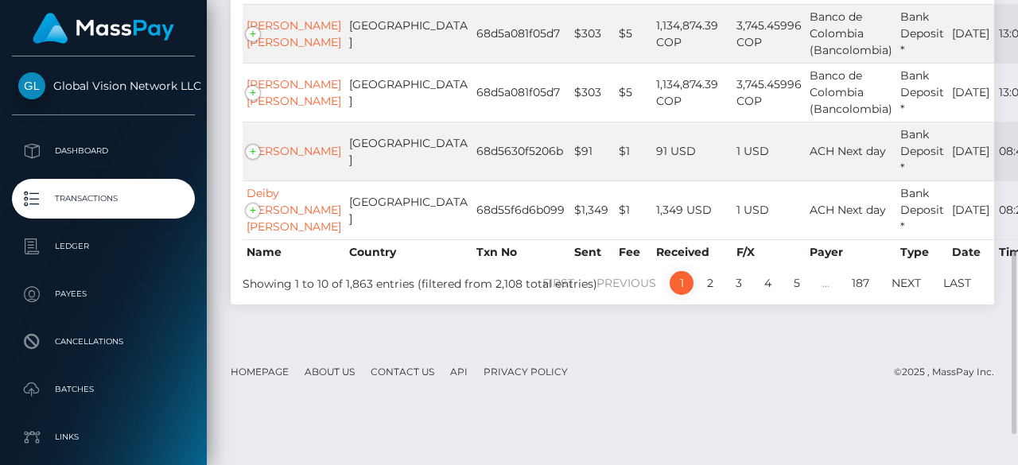
scroll to position [559, 0]
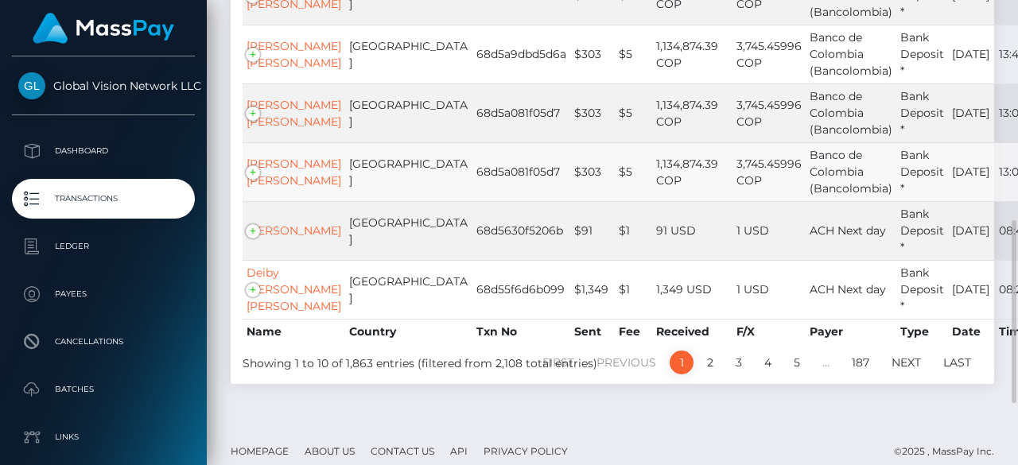
click at [733, 201] on td "3,745.45996 COP" at bounding box center [769, 171] width 73 height 59
click at [733, 142] on td "3,745.45996 COP" at bounding box center [769, 113] width 73 height 59
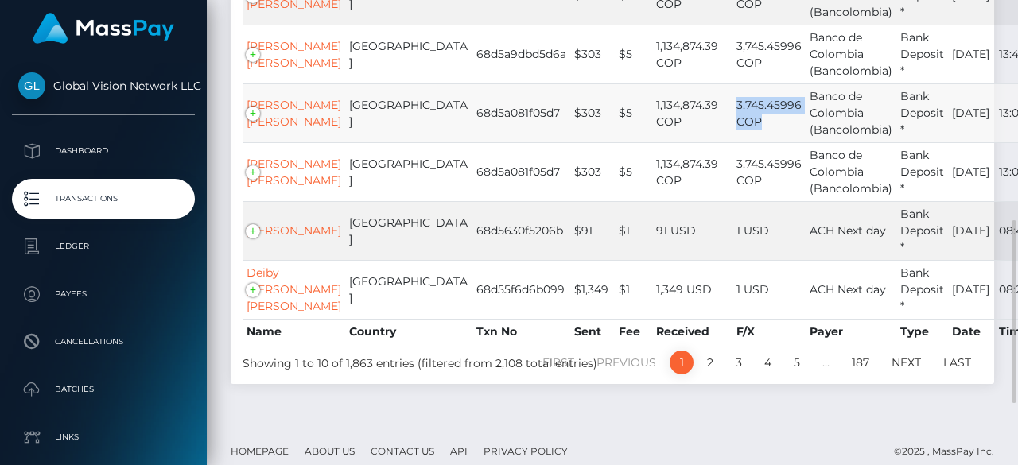
click at [733, 142] on td "3,745.45996 COP" at bounding box center [769, 113] width 73 height 59
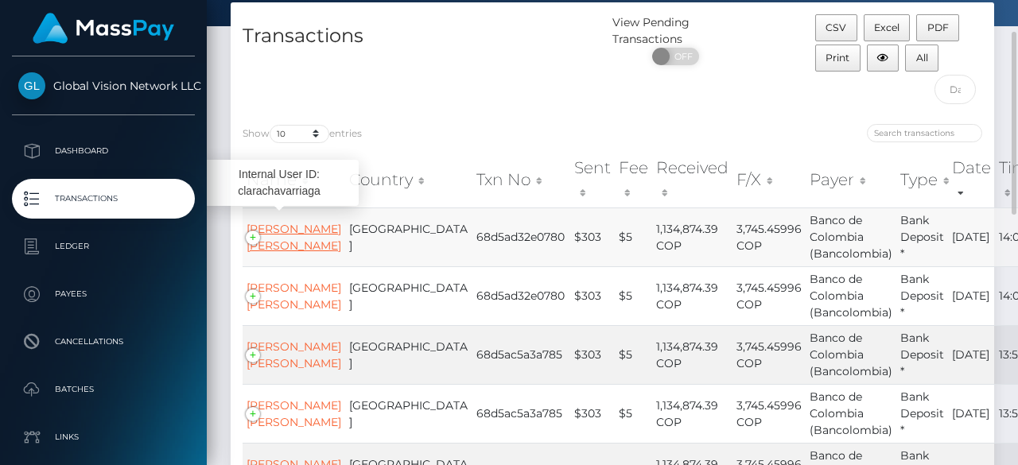
click at [279, 253] on link "[PERSON_NAME] [PERSON_NAME]" at bounding box center [294, 237] width 95 height 31
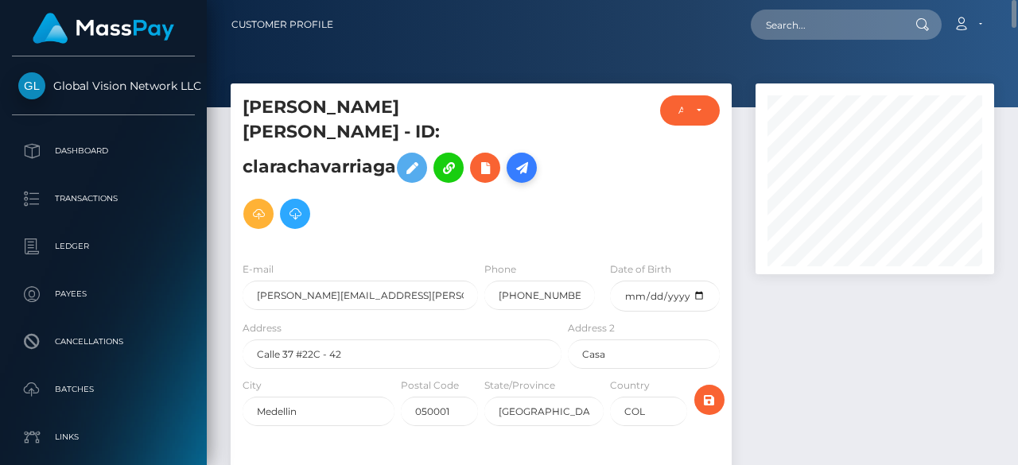
click at [512, 170] on icon at bounding box center [521, 168] width 19 height 20
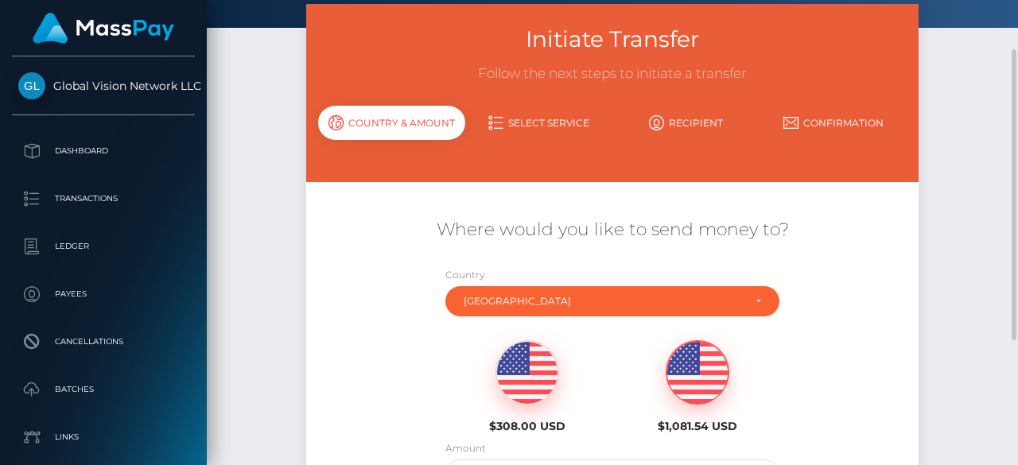
scroll to position [159, 0]
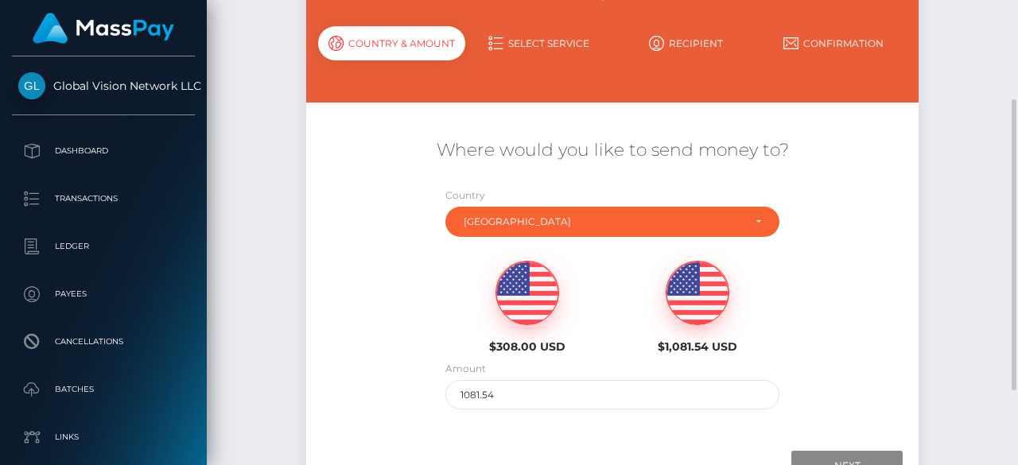
click at [527, 301] on img at bounding box center [527, 294] width 62 height 64
type input "308"
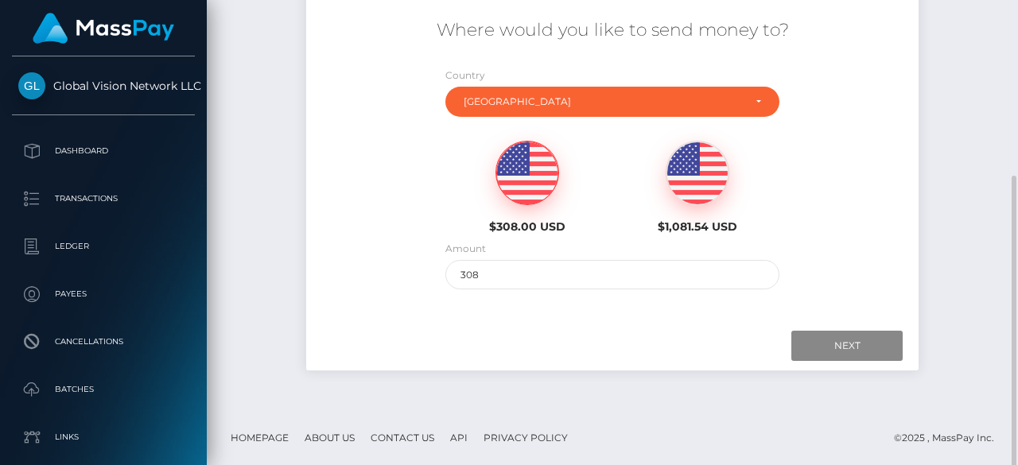
scroll to position [280, 0]
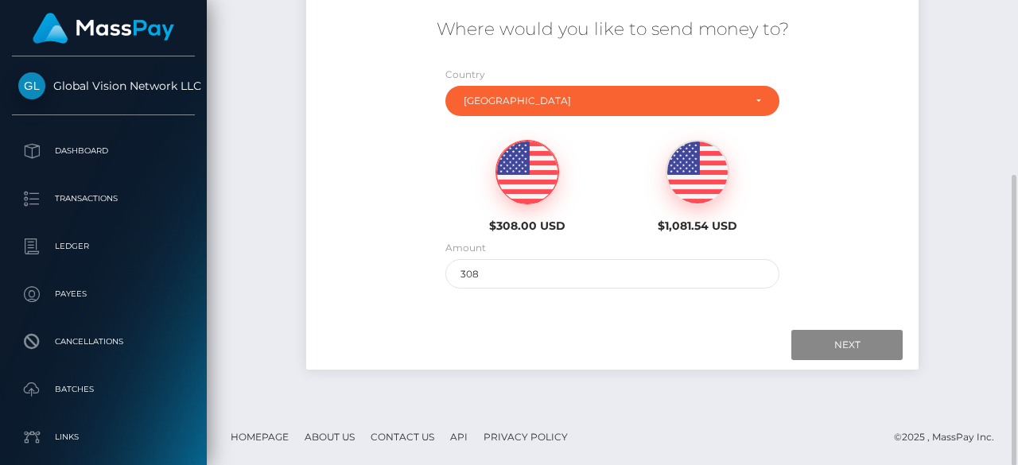
click at [508, 174] on img at bounding box center [527, 173] width 62 height 64
click at [848, 349] on input "Next" at bounding box center [847, 345] width 111 height 30
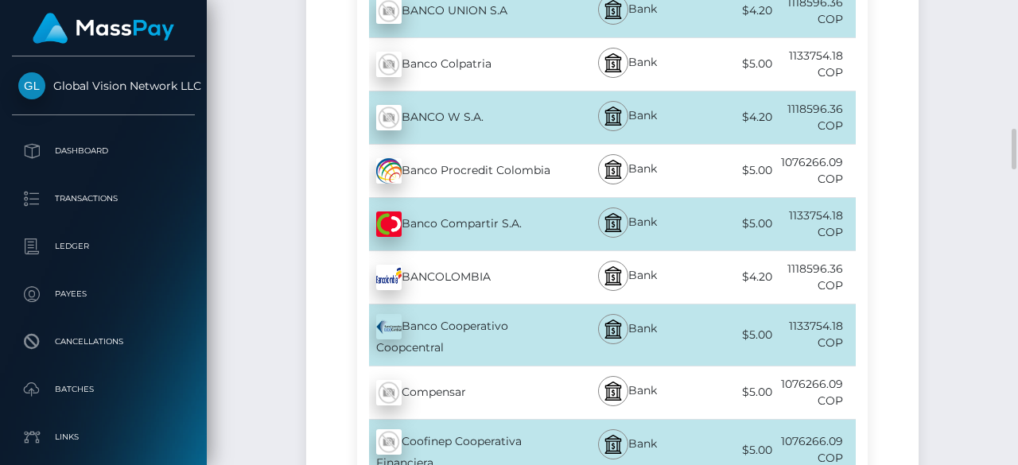
scroll to position [1553, 0]
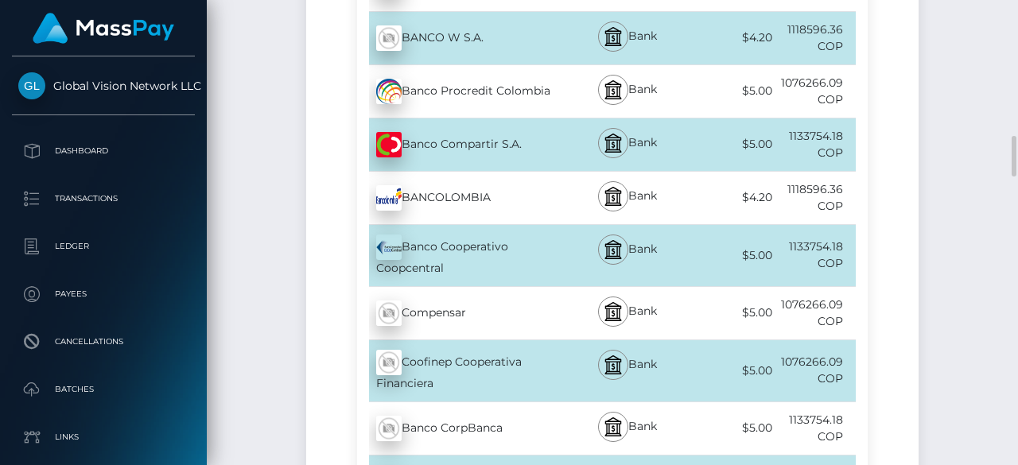
click at [509, 188] on div "BANCOLOMBIA - COP" at bounding box center [461, 198] width 208 height 45
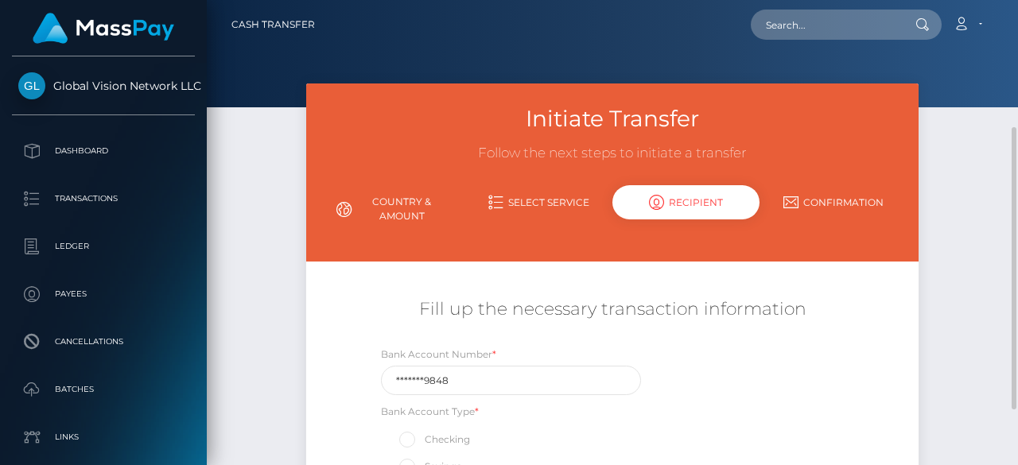
scroll to position [239, 0]
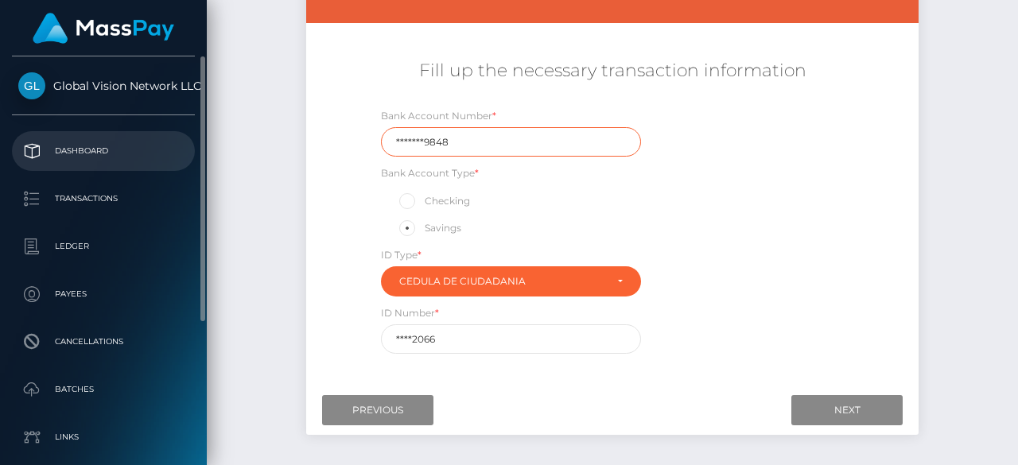
drag, startPoint x: 477, startPoint y: 137, endPoint x: 40, endPoint y: 141, distance: 437.6
click at [40, 141] on div "Global Vision Network LLC Dashboard Transactions Ledger Payees Batches" at bounding box center [509, 232] width 1018 height 465
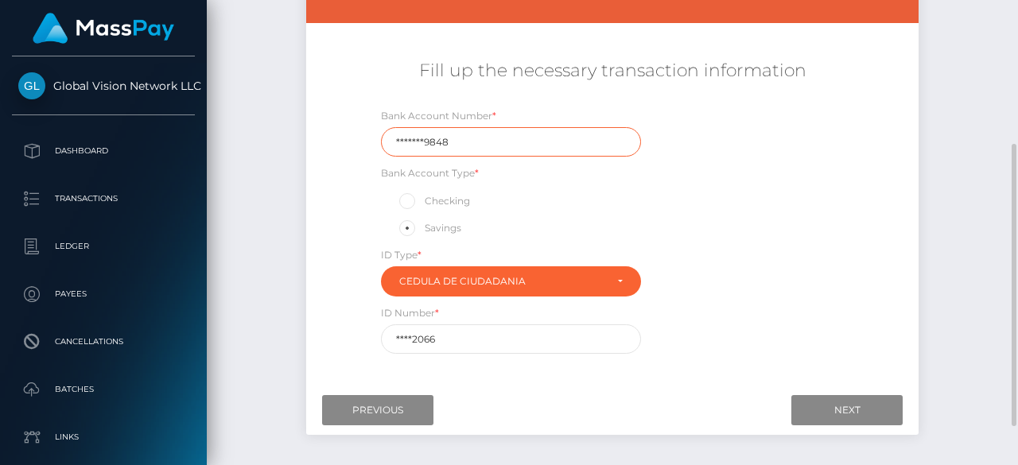
paste input "1023250"
type input "10232509848"
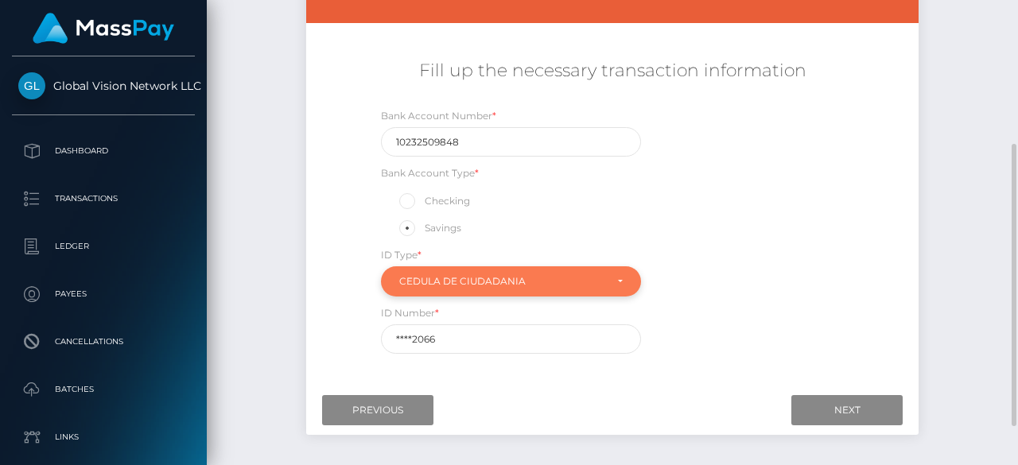
click at [429, 276] on div "Cedula de ciudadania" at bounding box center [501, 281] width 205 height 13
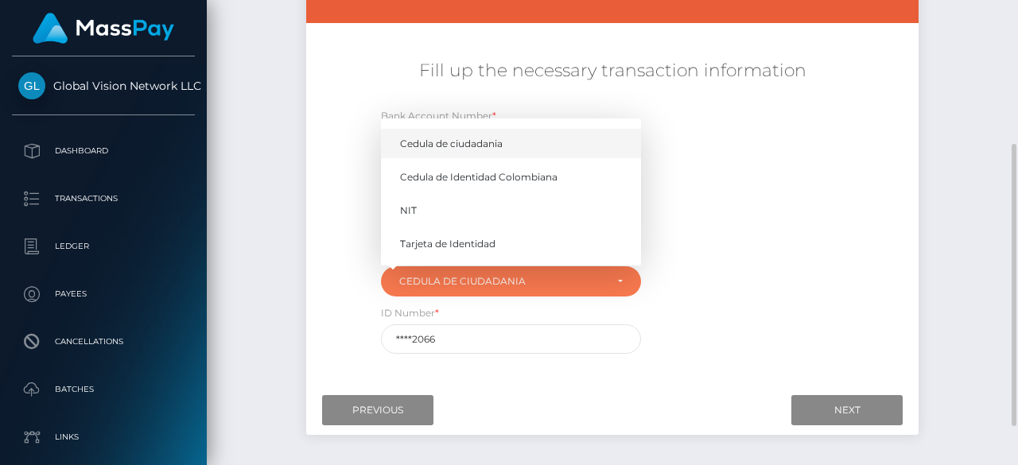
click at [458, 136] on link "Cedula de ciudadania" at bounding box center [511, 143] width 260 height 29
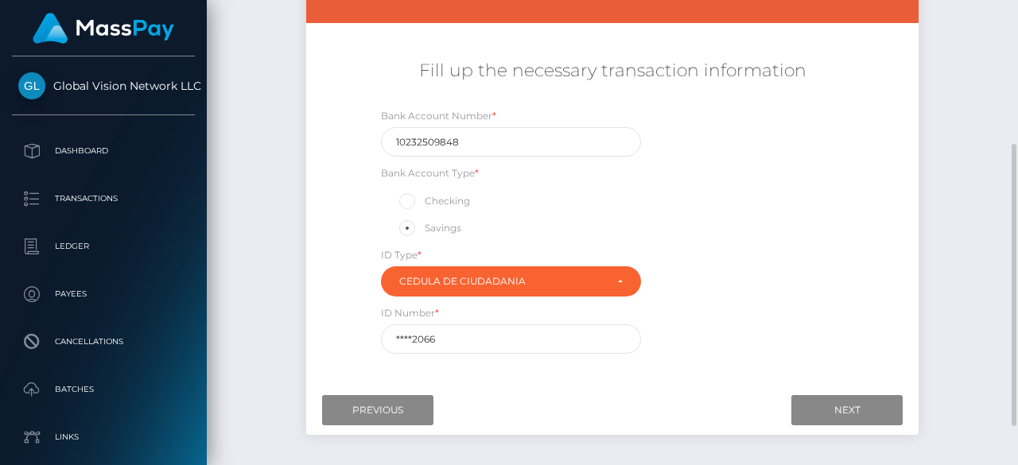
click at [418, 234] on label "Savings" at bounding box center [429, 228] width 64 height 21
click at [418, 232] on input "Savings" at bounding box center [414, 227] width 10 height 10
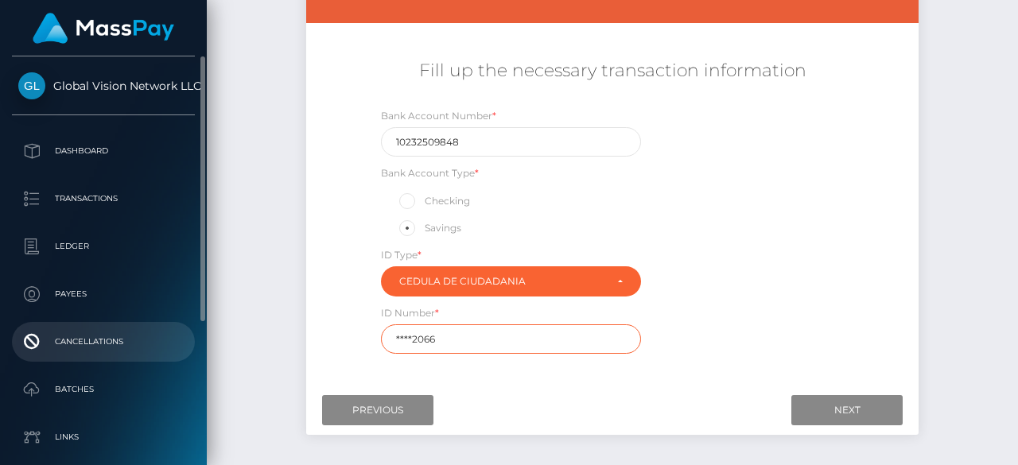
drag, startPoint x: 464, startPoint y: 338, endPoint x: 159, endPoint y: 344, distance: 304.8
click at [160, 341] on div "Global Vision Network LLC Dashboard Transactions Ledger Payees Batches" at bounding box center [509, 232] width 1018 height 465
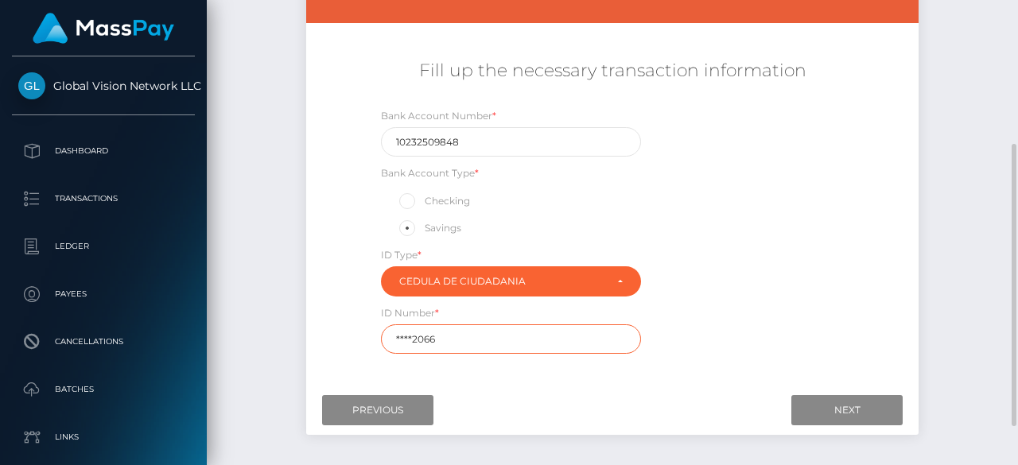
paste input "4373"
type input "43732066"
click at [854, 413] on input "Next" at bounding box center [847, 410] width 111 height 30
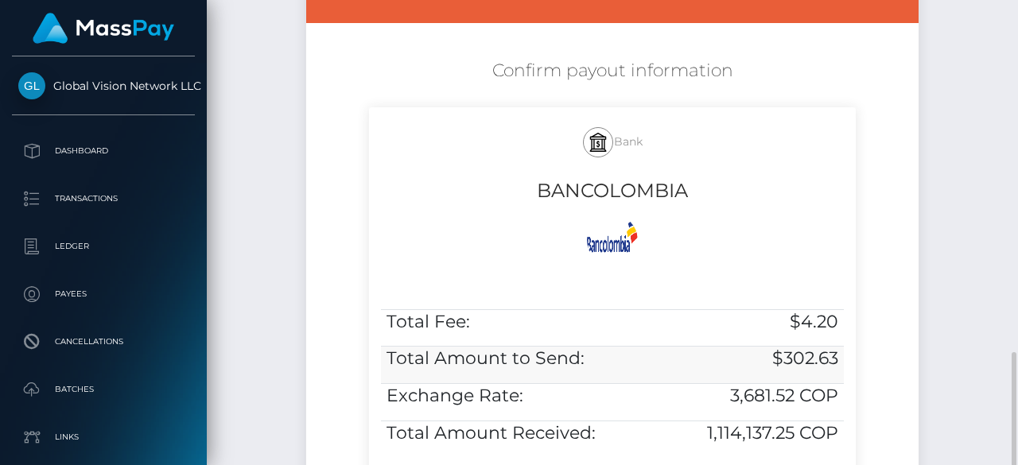
scroll to position [492, 0]
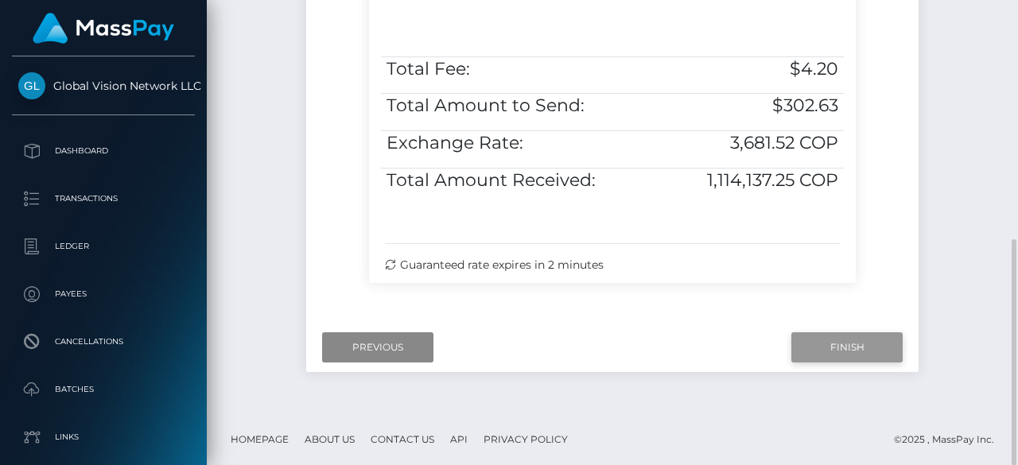
click at [859, 344] on input "Finish" at bounding box center [847, 348] width 111 height 30
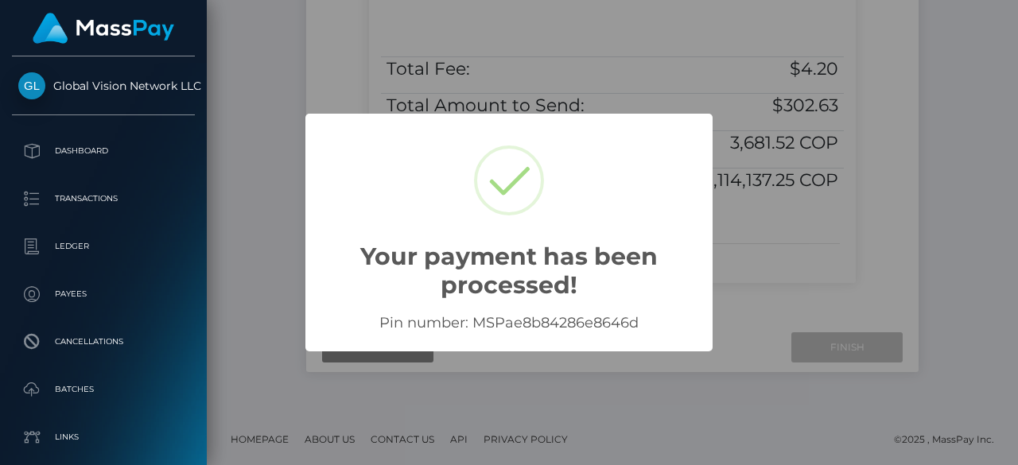
click at [498, 250] on h2 "Your payment has been processed!" at bounding box center [509, 262] width 407 height 76
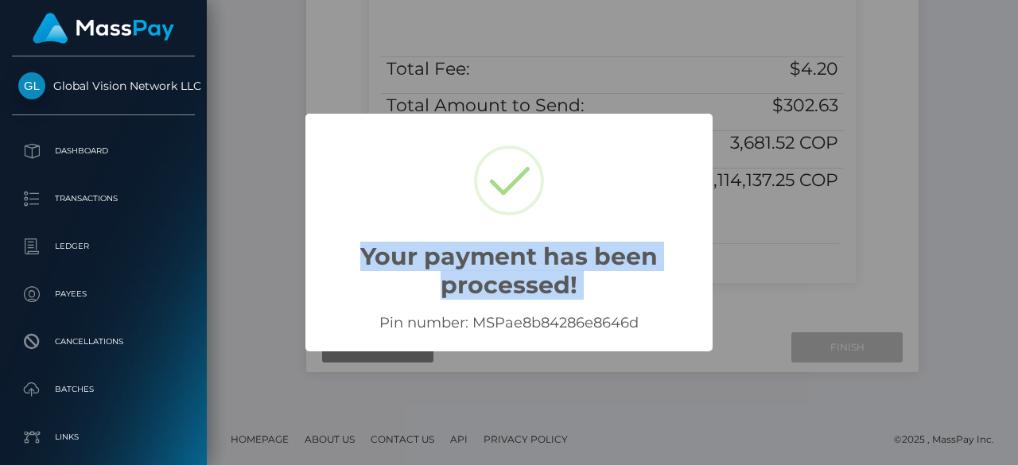
click at [498, 250] on h2 "Your payment has been processed!" at bounding box center [509, 262] width 407 height 76
click at [769, 214] on div "× Your payment has been processed! Pin number: MSPae8b84286e8646d OK No Cancel" at bounding box center [509, 232] width 1018 height 465
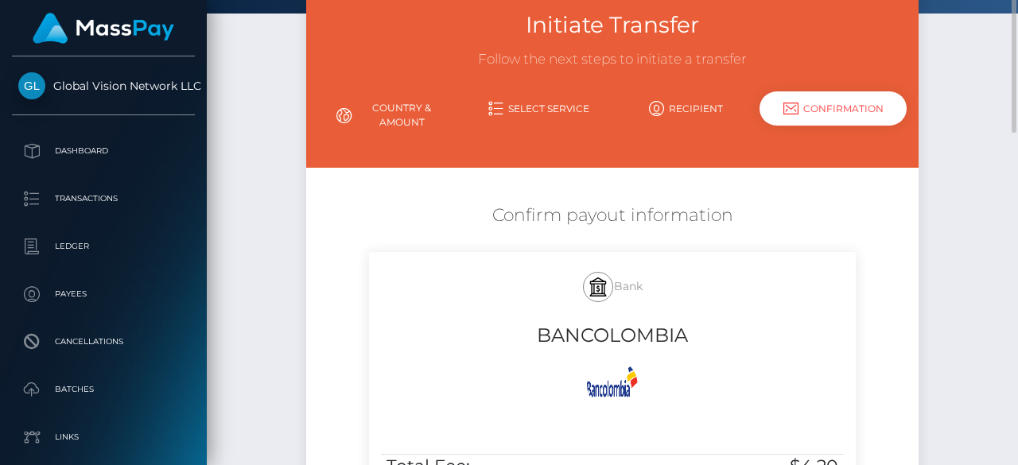
scroll to position [0, 0]
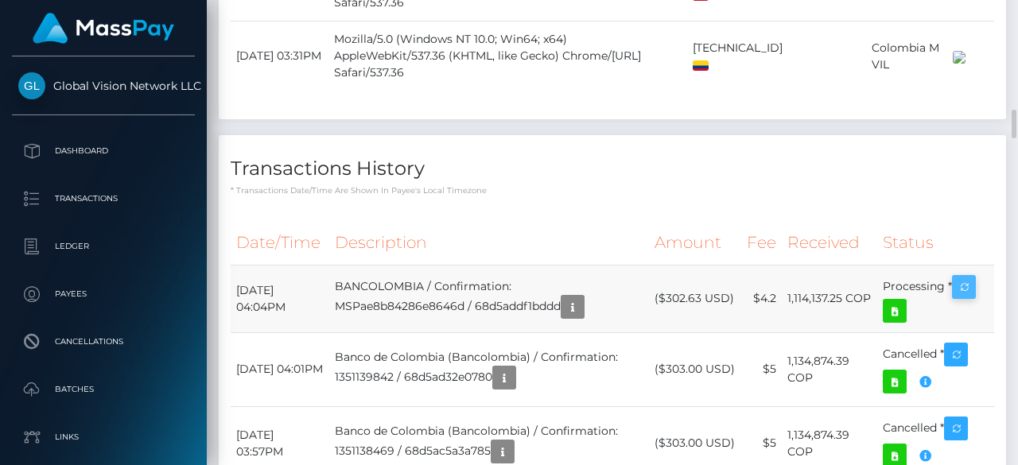
scroll to position [191, 239]
click at [974, 278] on icon "button" at bounding box center [964, 288] width 19 height 20
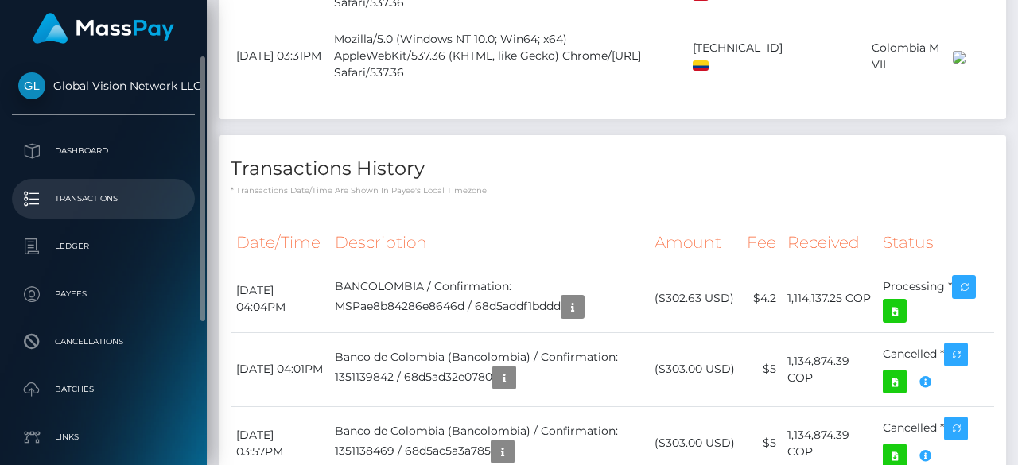
click at [118, 205] on p "Transactions" at bounding box center [103, 199] width 170 height 24
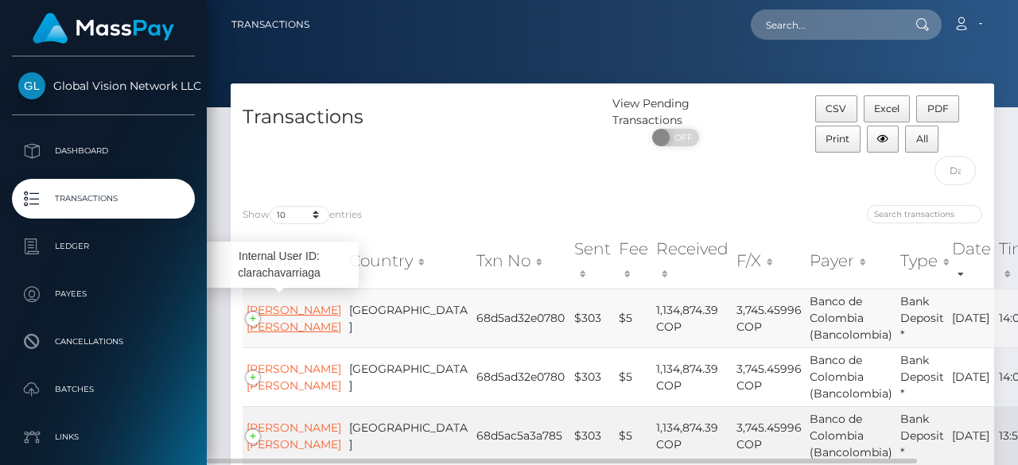
click at [269, 313] on link "Clara Patricia Chavarriaga Hincapie" at bounding box center [294, 318] width 95 height 31
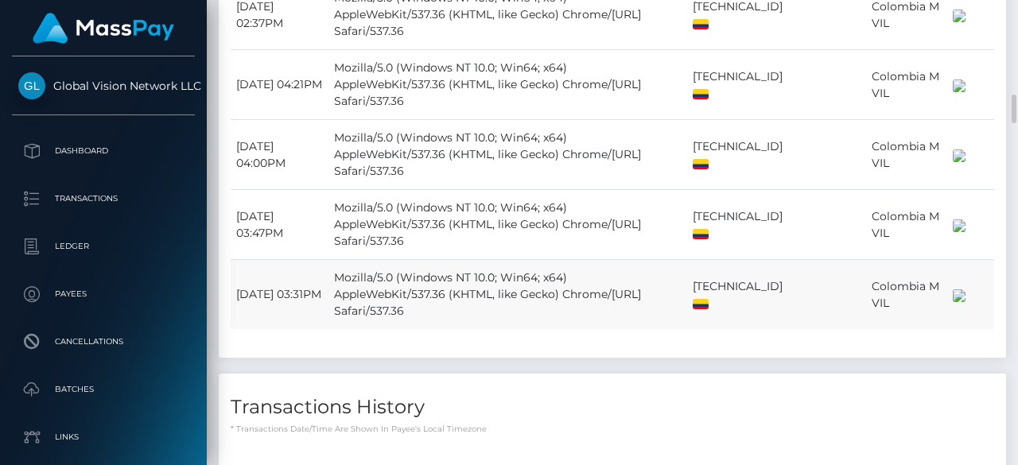
scroll to position [1671, 0]
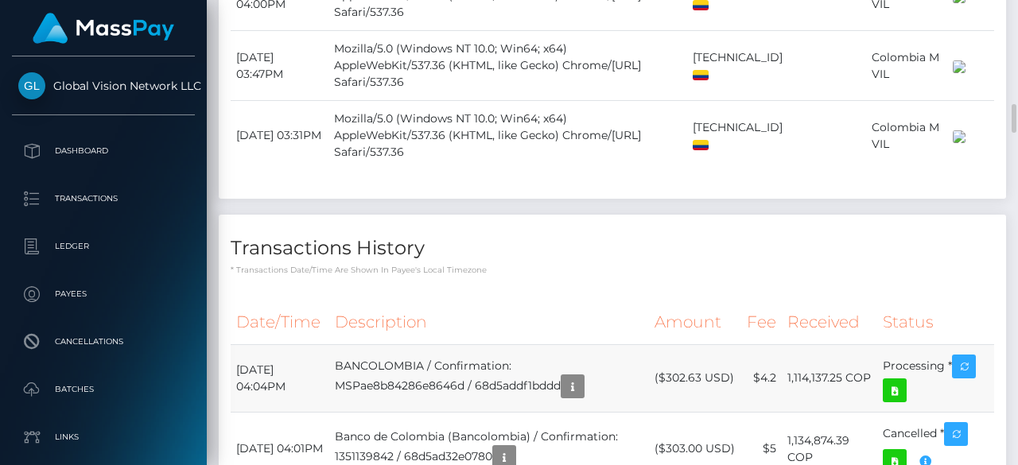
click at [806, 344] on td "1,114,137.25 COP" at bounding box center [829, 378] width 95 height 68
click at [803, 344] on td "1,114,137.25 COP" at bounding box center [829, 378] width 95 height 68
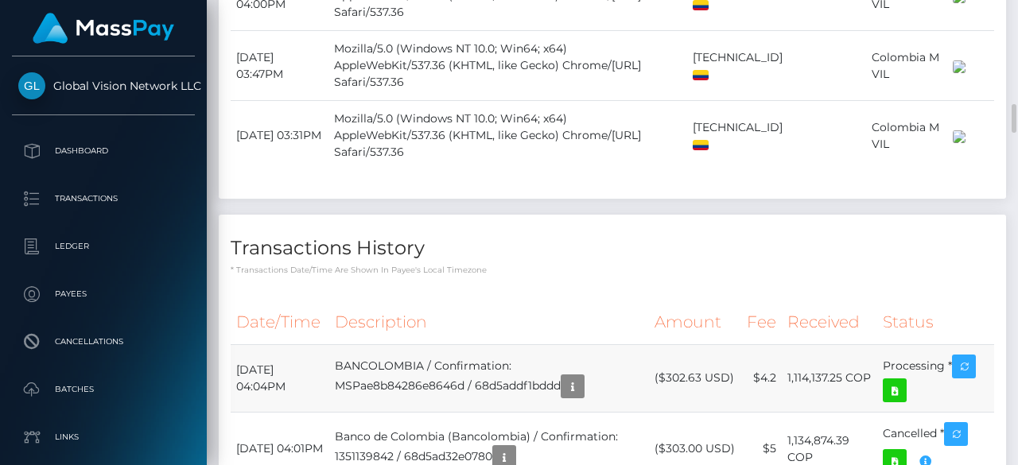
click at [803, 344] on td "1,114,137.25 COP" at bounding box center [829, 378] width 95 height 68
click at [974, 357] on icon "button" at bounding box center [964, 367] width 19 height 20
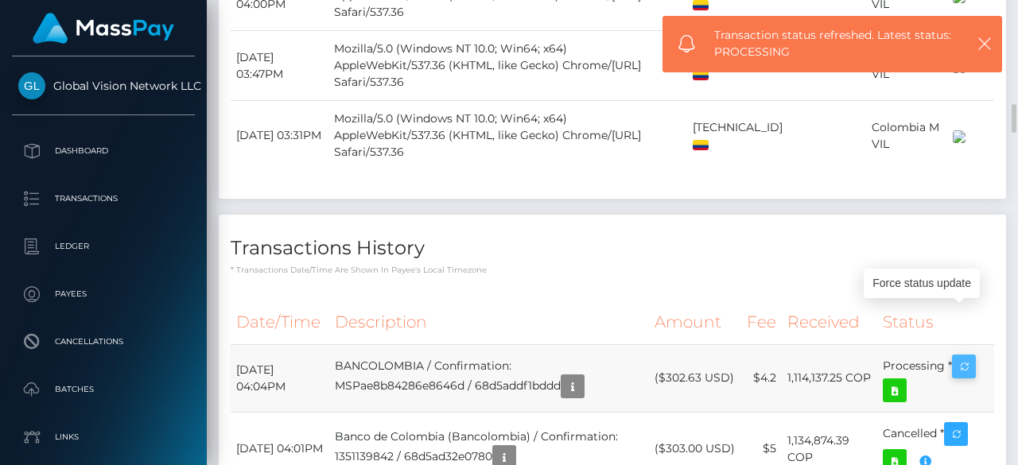
click at [972, 357] on icon "button" at bounding box center [964, 367] width 19 height 20
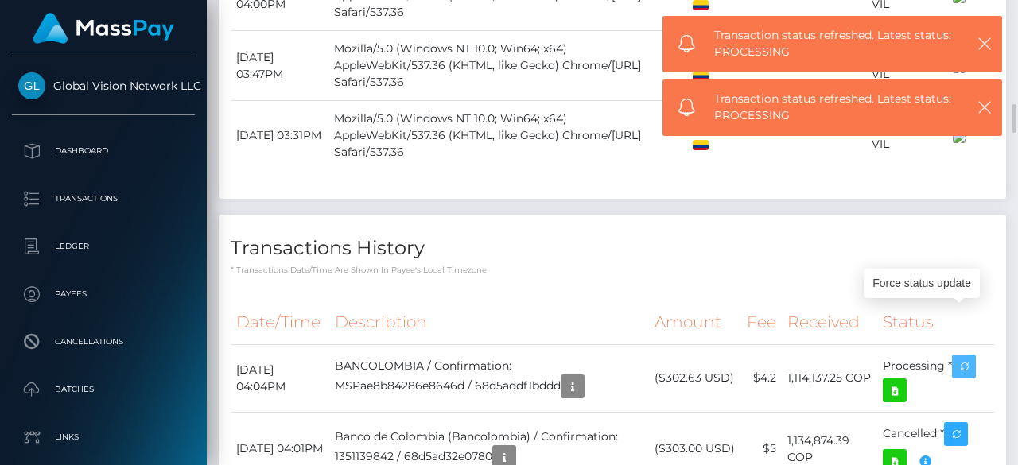
click at [952, 355] on button "button" at bounding box center [964, 367] width 24 height 24
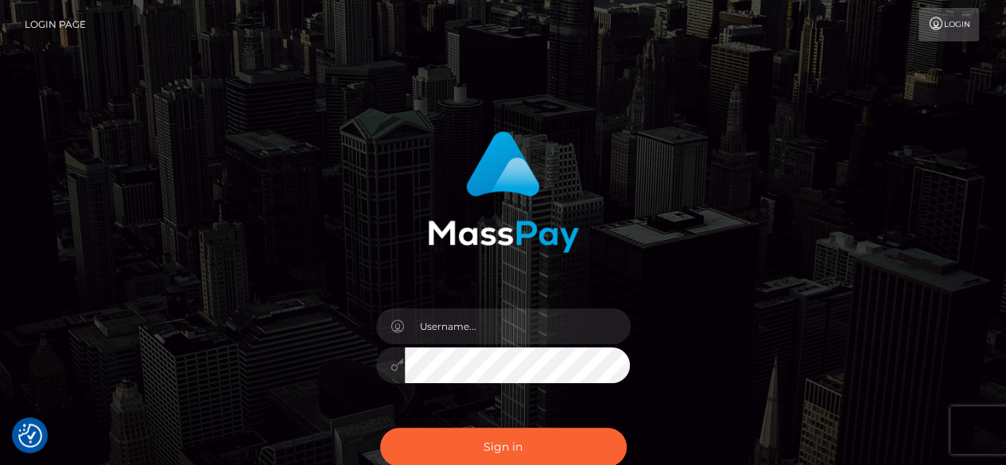
click at [65, 232] on div "Sign in" at bounding box center [503, 321] width 907 height 405
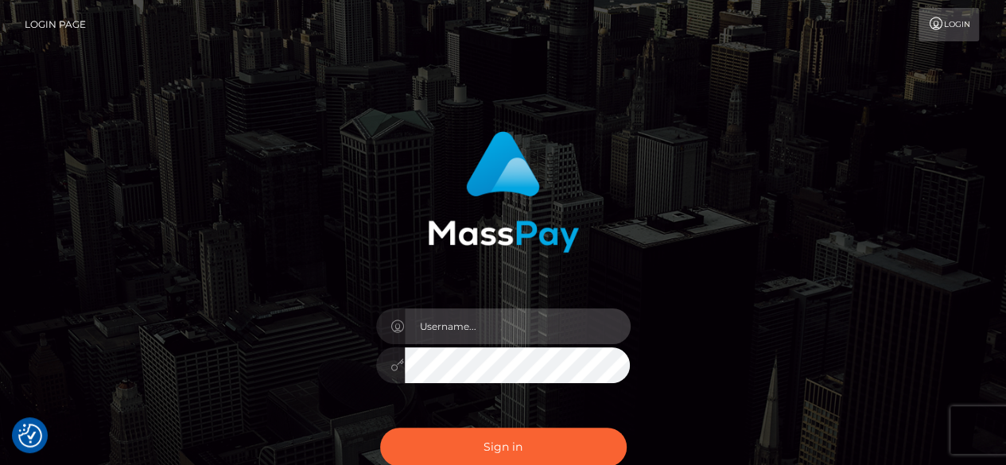
click at [483, 323] on input "text" at bounding box center [518, 327] width 226 height 36
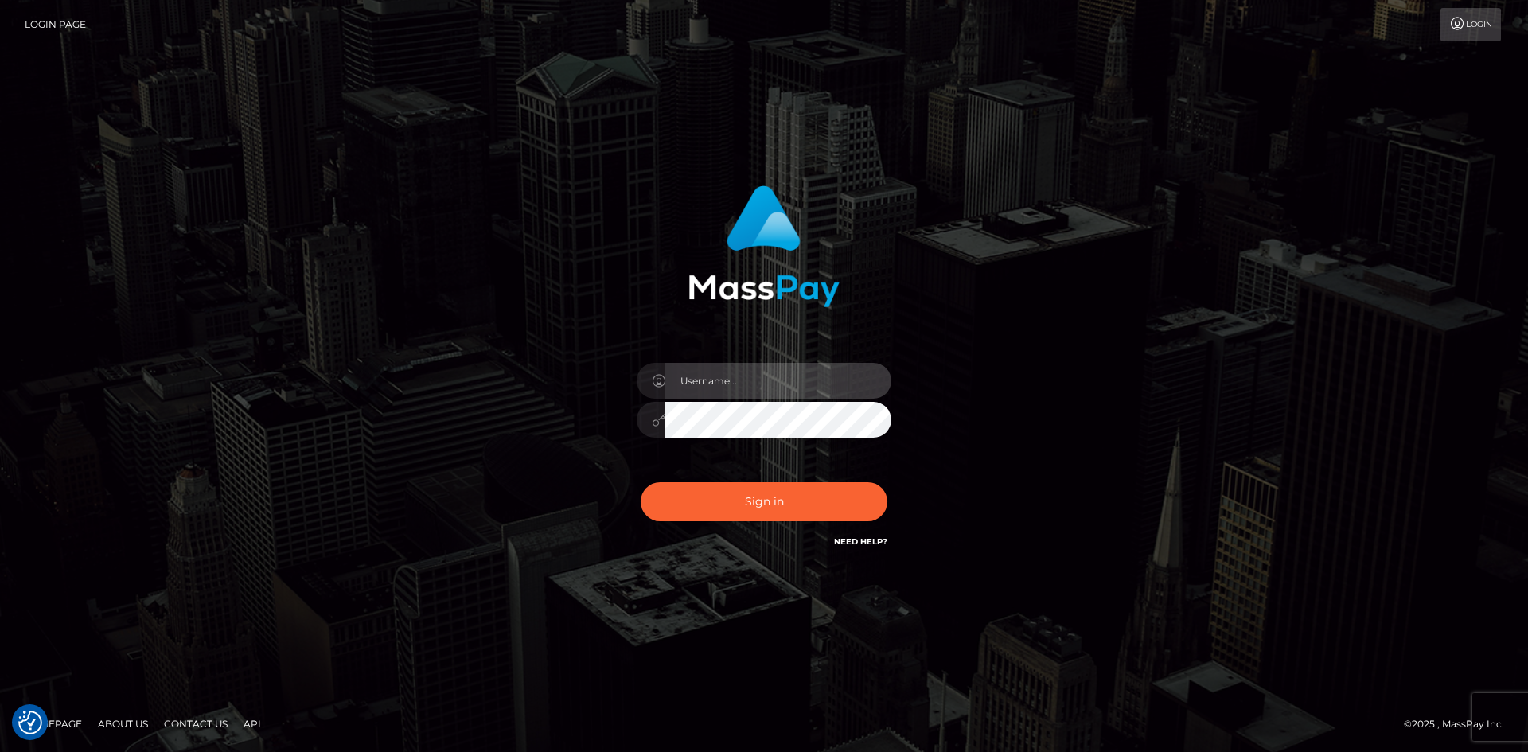
click at [714, 364] on input "text" at bounding box center [778, 381] width 226 height 36
type input "[PERSON_NAME]"
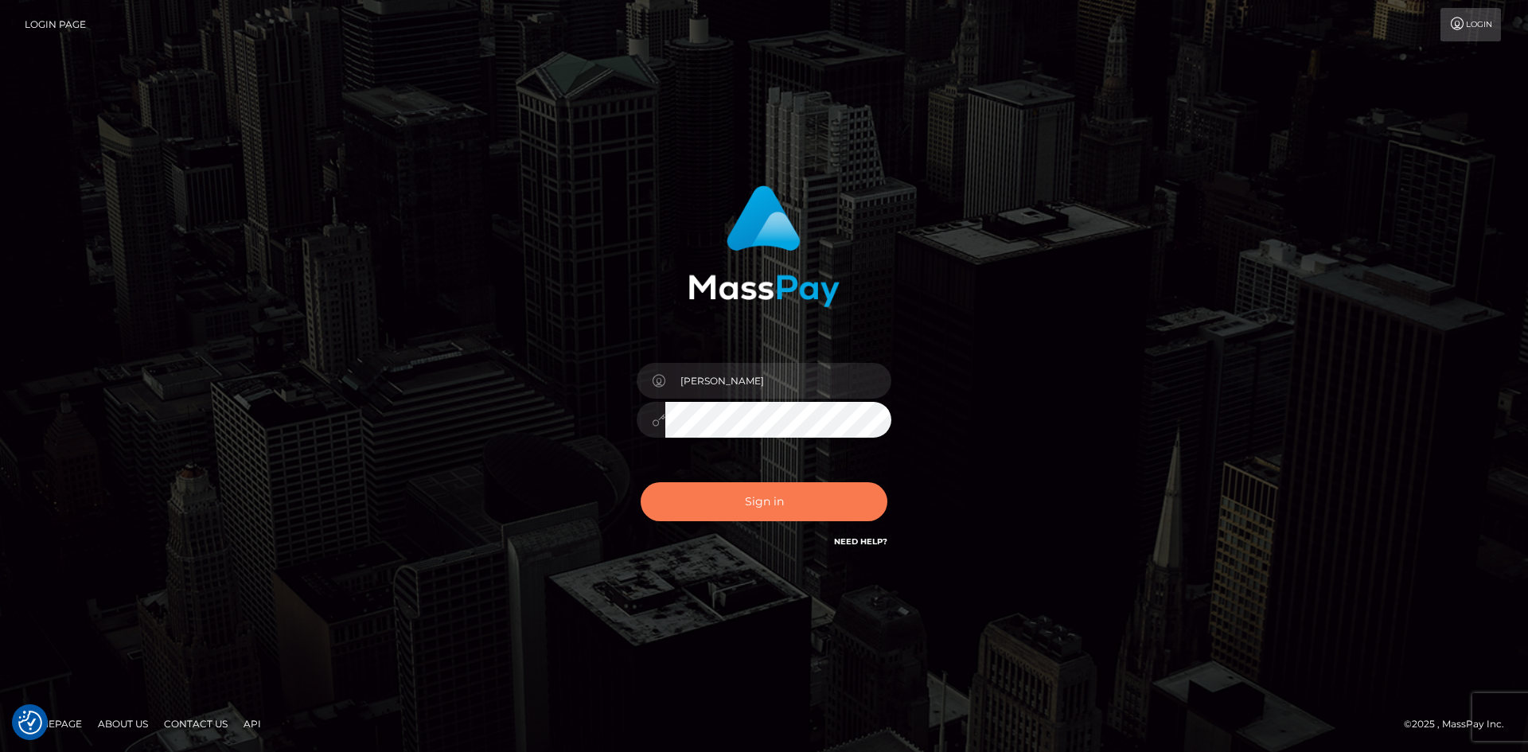
click at [808, 465] on button "Sign in" at bounding box center [763, 501] width 247 height 39
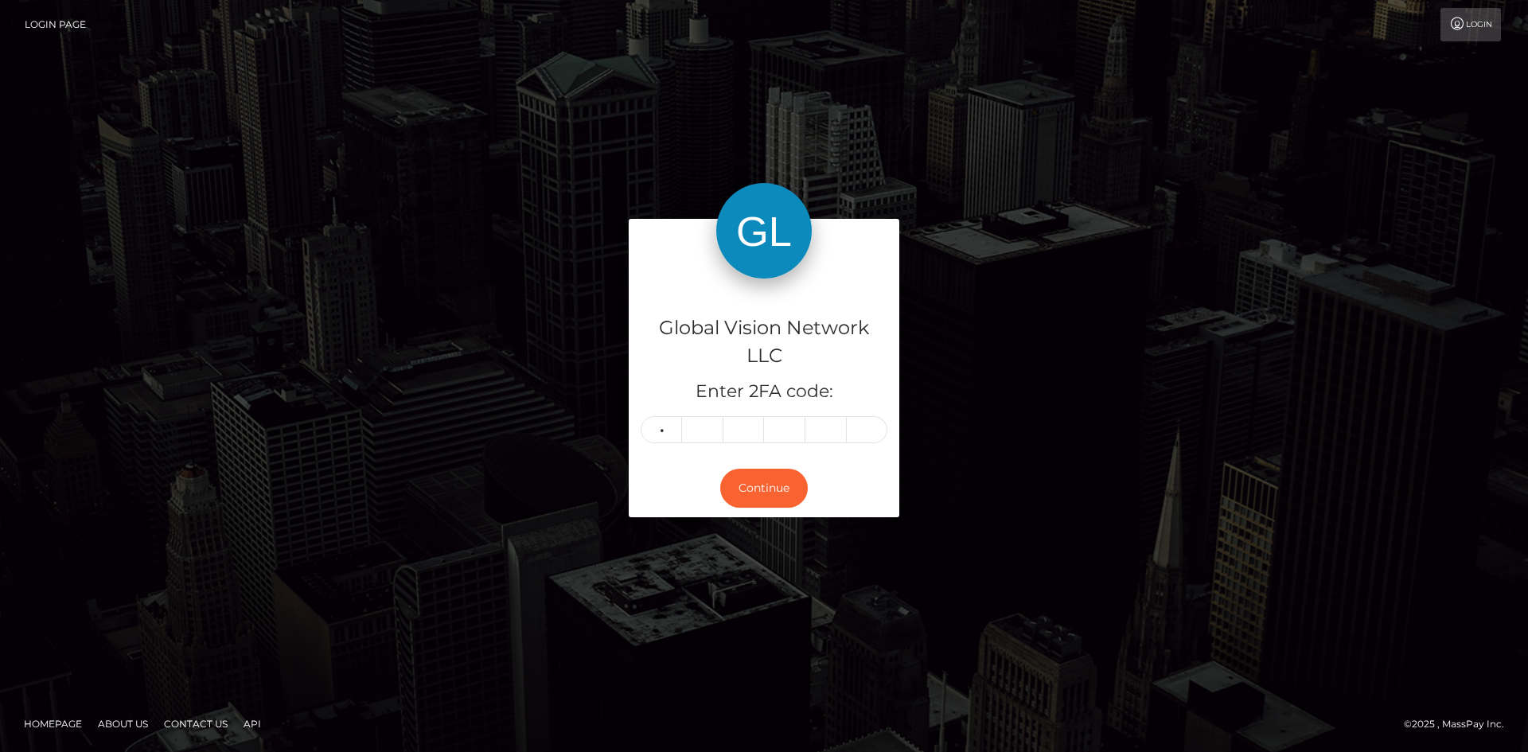
type input "1"
type input "6"
type input "9"
type input "6"
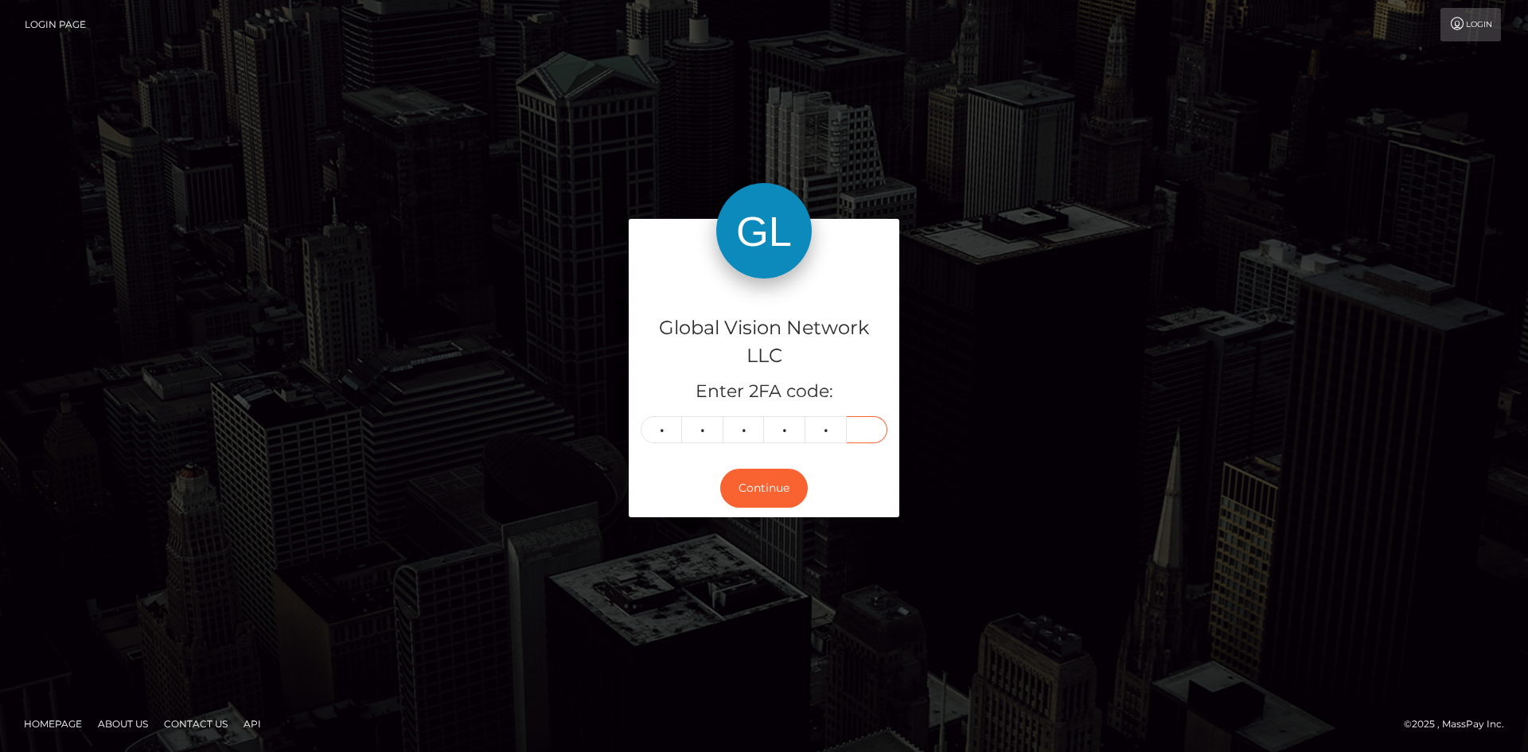
type input "1"
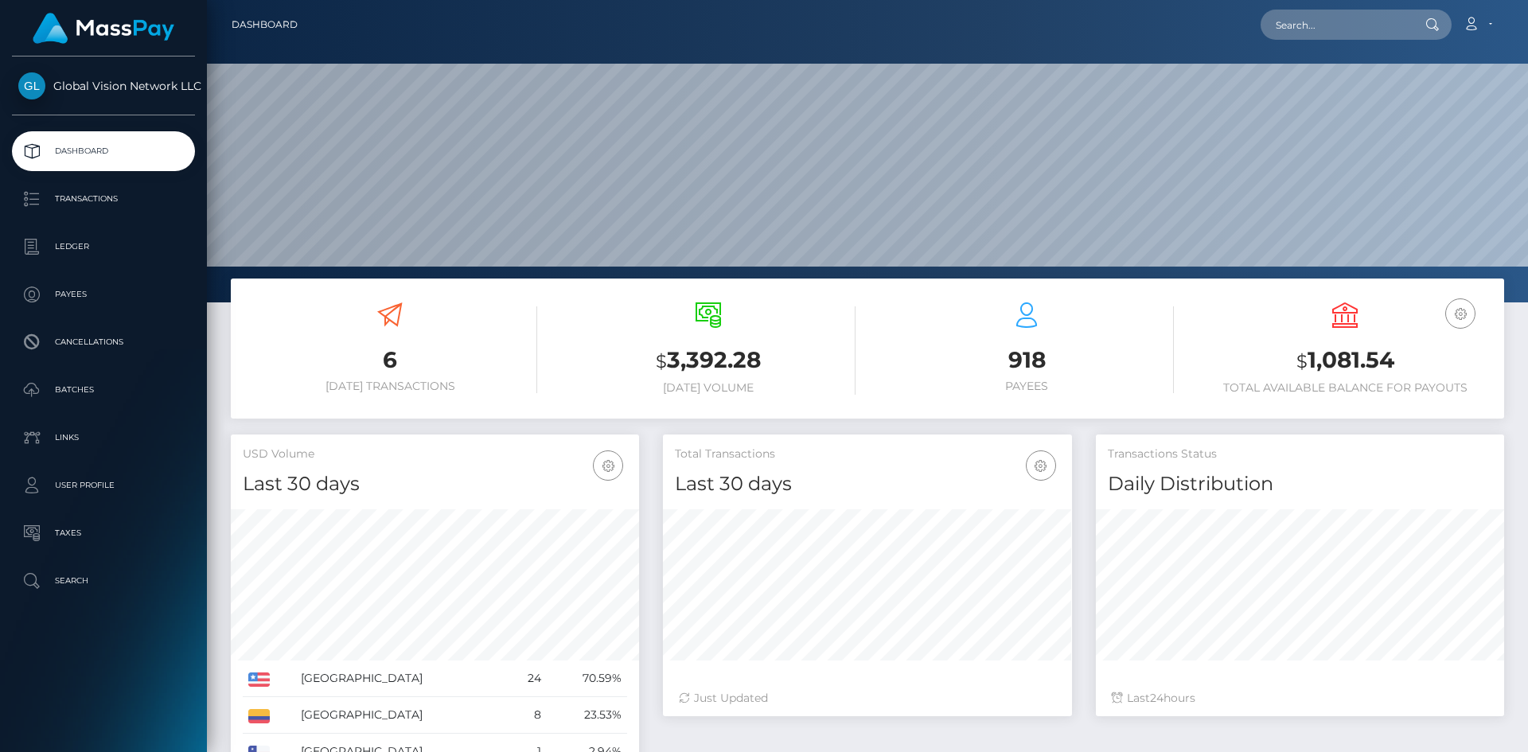
scroll to position [282, 409]
click at [93, 199] on p "Transactions" at bounding box center [103, 199] width 170 height 24
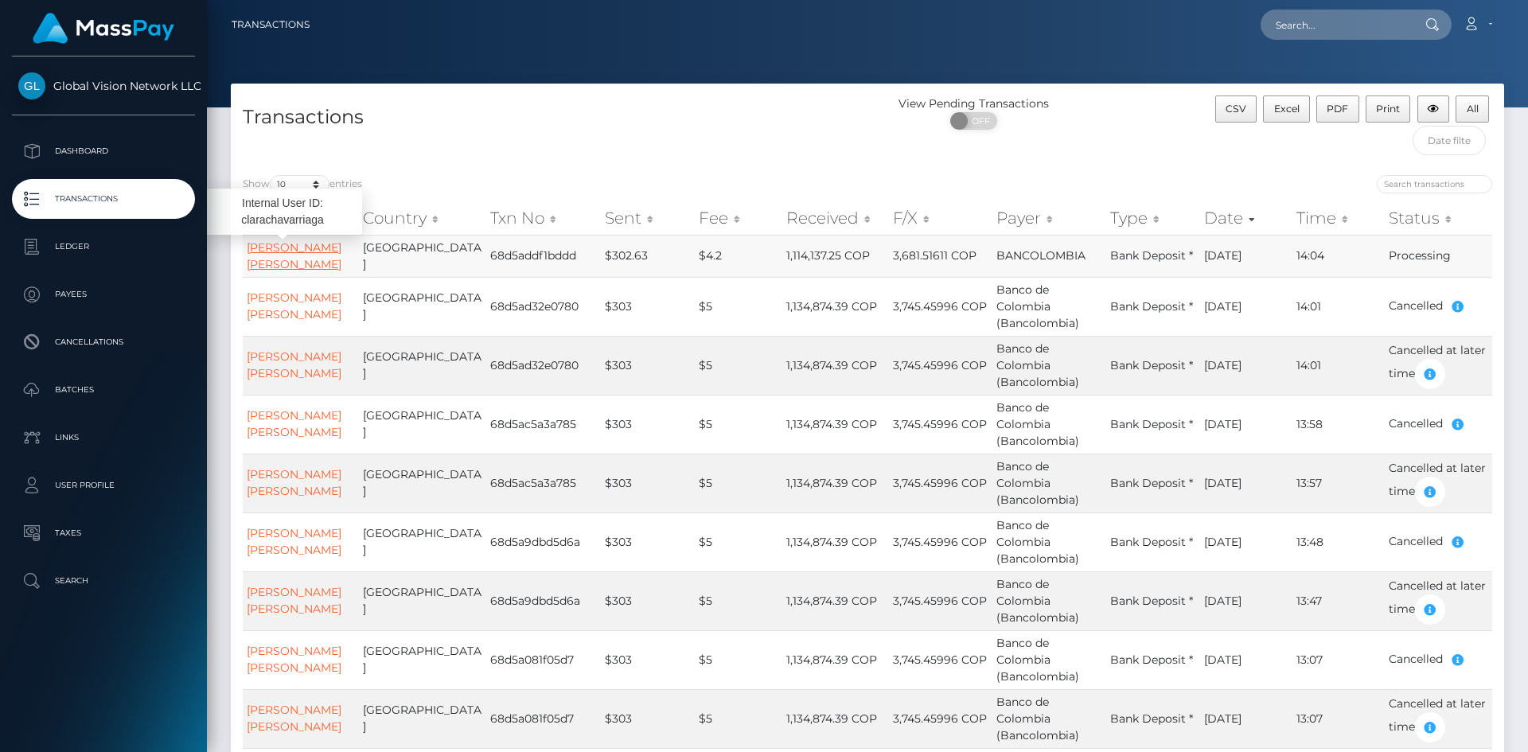
click at [288, 271] on link "Clara Patricia Chavarriaga Hincapie" at bounding box center [294, 255] width 95 height 31
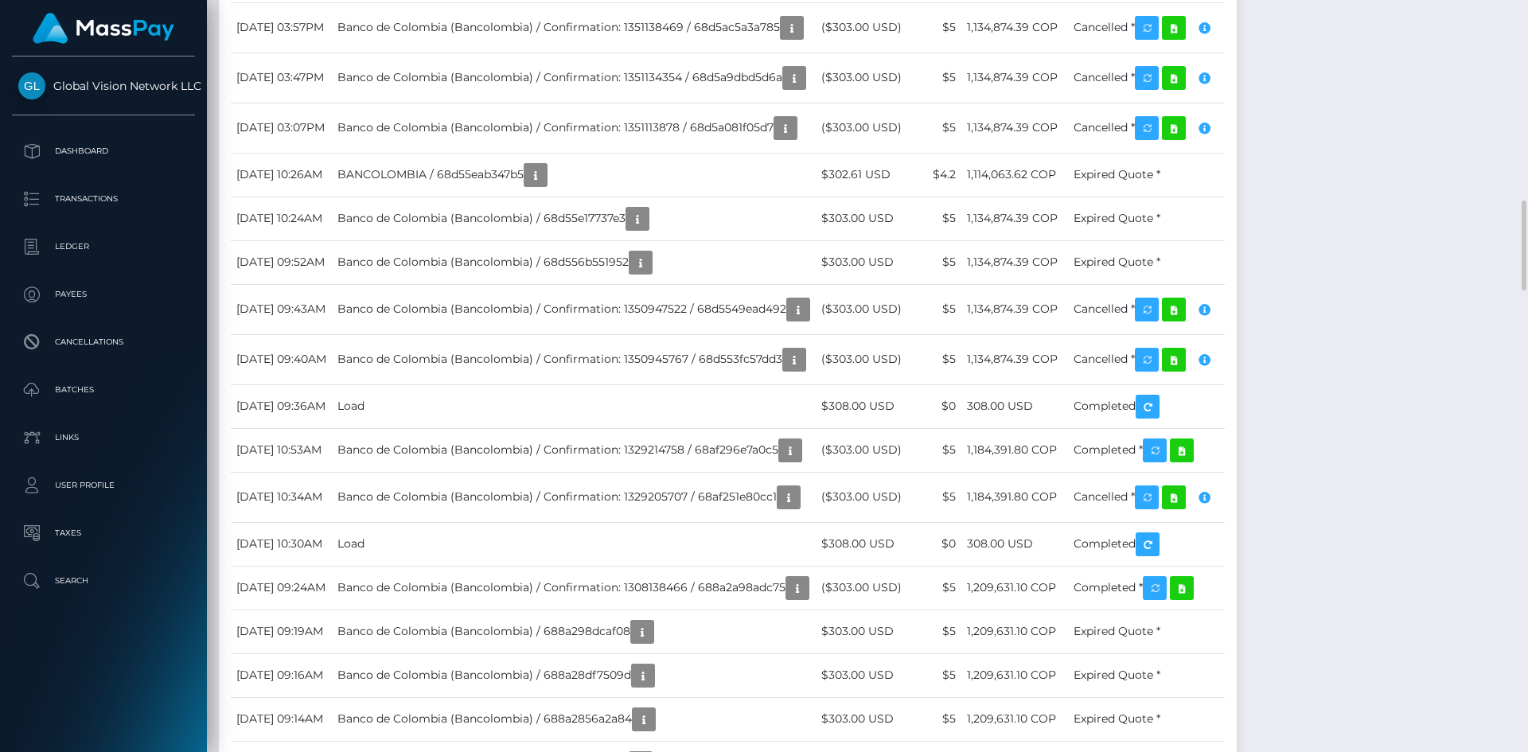
scroll to position [191, 409]
